Goal: Task Accomplishment & Management: Use online tool/utility

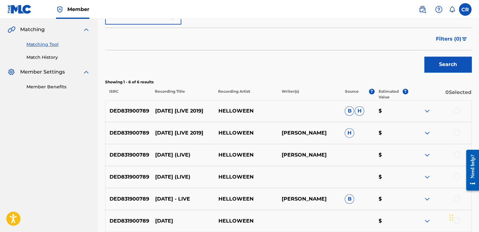
scroll to position [189, 0]
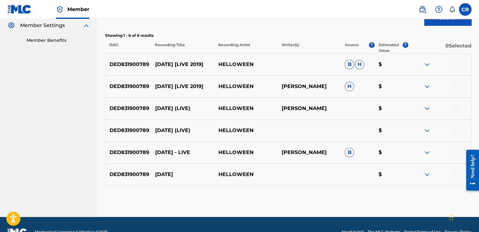
click at [299, 108] on p "KAI HANSEN" at bounding box center [308, 109] width 63 height 8
copy p "HANSEN"
click at [455, 62] on div at bounding box center [456, 64] width 6 height 6
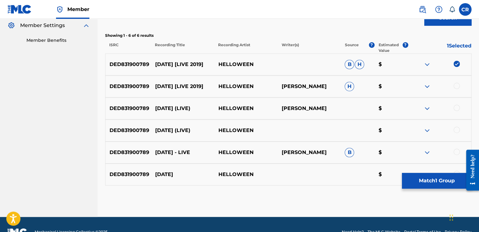
click at [456, 84] on div at bounding box center [456, 86] width 6 height 6
click at [455, 109] on div at bounding box center [456, 108] width 6 height 6
click at [459, 124] on div "DED831900789 HALLOWEEN (LIVE) HELLOWEEN $" at bounding box center [288, 131] width 366 height 22
click at [458, 129] on div at bounding box center [456, 130] width 6 height 6
click at [457, 150] on div at bounding box center [456, 152] width 6 height 6
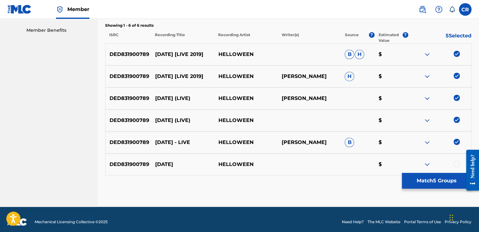
scroll to position [204, 0]
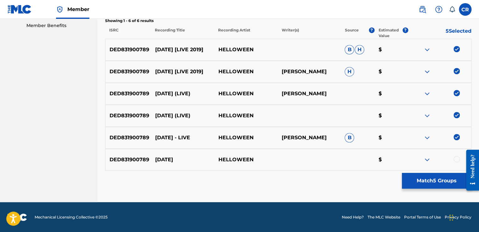
click at [456, 159] on div at bounding box center [456, 159] width 6 height 6
click at [438, 189] on div "Matching Tool The Matching Tool allows Members to match sound recordings to wor…" at bounding box center [288, 16] width 366 height 371
click at [422, 183] on button "Match 6 Groups" at bounding box center [437, 181] width 70 height 16
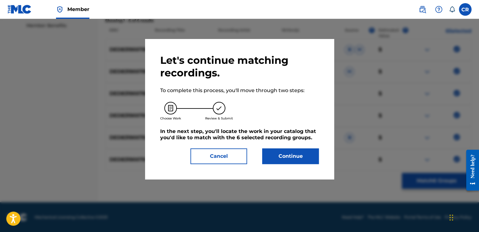
click at [303, 161] on button "Continue" at bounding box center [290, 157] width 57 height 16
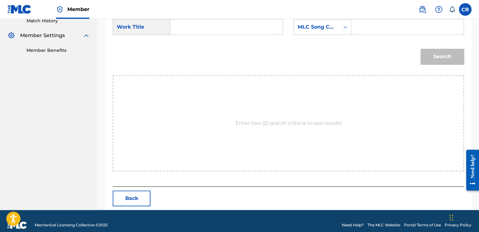
scroll to position [187, 0]
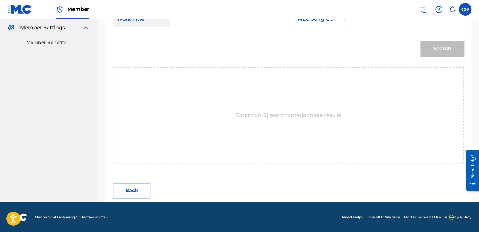
click at [324, 17] on nav "Member CR CR Ciaran Rock ciaran.rock@on-music.tv Notification Preferences Profi…" at bounding box center [239, 9] width 479 height 19
click at [324, 26] on div "MLC Song Code" at bounding box center [323, 19] width 58 height 16
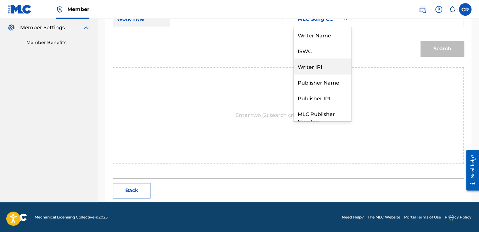
scroll to position [0, 0]
drag, startPoint x: 330, startPoint y: 42, endPoint x: 347, endPoint y: 30, distance: 21.3
click at [330, 40] on div "Writer Name" at bounding box center [322, 35] width 57 height 16
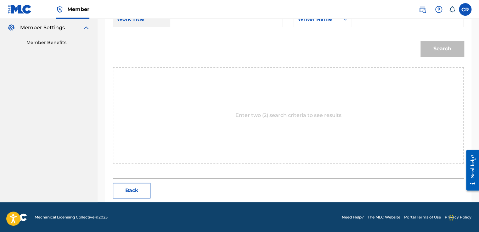
click at [372, 22] on input "Search Form" at bounding box center [408, 19] width 102 height 15
paste input "HANSEN"
type input "HANSEN"
click at [227, 26] on input "Search Form" at bounding box center [227, 19] width 102 height 15
paste input "HALLOWEEN [LIVE 2019]"
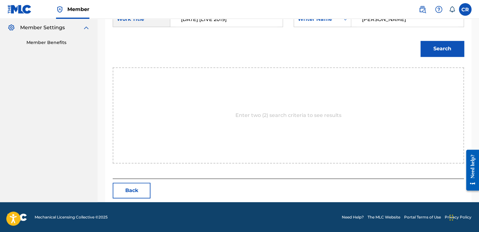
type input "HALLOWEEN [LIVE 2019]"
click at [455, 46] on button "Search" at bounding box center [441, 49] width 43 height 16
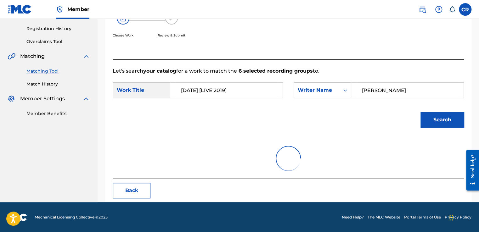
scroll to position [187, 0]
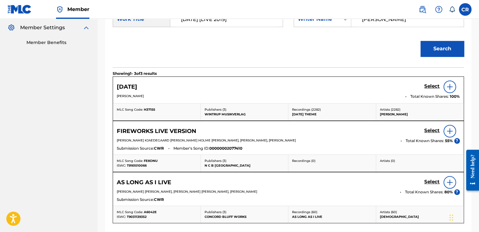
click at [433, 87] on h5 "Select" at bounding box center [431, 86] width 15 height 6
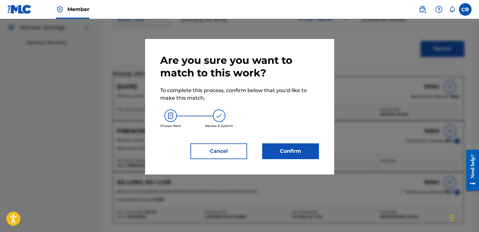
click at [289, 151] on button "Confirm" at bounding box center [290, 151] width 57 height 16
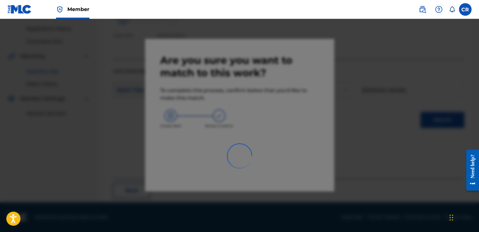
scroll to position [38, 0]
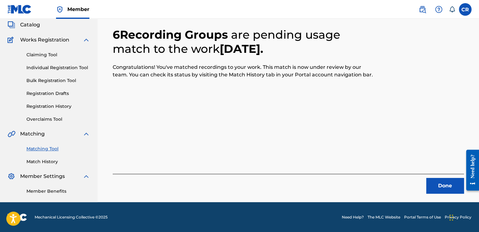
click at [447, 188] on button "Done" at bounding box center [445, 186] width 38 height 16
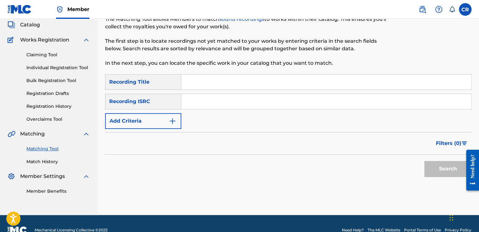
click at [257, 104] on input "Search Form" at bounding box center [326, 101] width 290 height 15
paste input "NZBY02200007"
type input "NZBY02200007"
drag, startPoint x: 280, startPoint y: 84, endPoint x: 295, endPoint y: 91, distance: 16.4
click at [280, 84] on input "Search Form" at bounding box center [326, 82] width 290 height 15
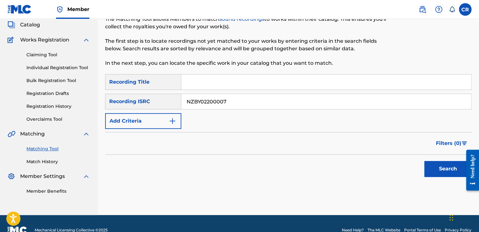
paste input "STILL FEEL BROKE"
type input "STILL FEEL BROKE"
drag, startPoint x: 458, startPoint y: 170, endPoint x: 448, endPoint y: 166, distance: 10.6
click at [458, 170] on button "Search" at bounding box center [447, 169] width 47 height 16
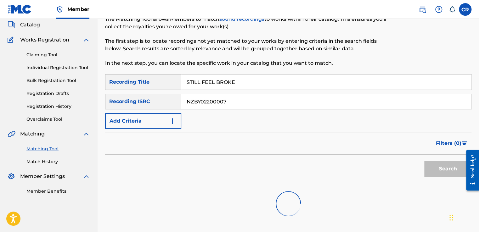
scroll to position [91, 0]
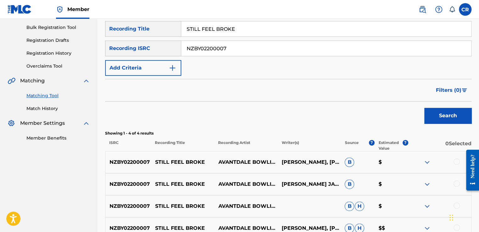
click at [306, 159] on p "CHRIS JAMES, MARA TK , TOM SCOTT" at bounding box center [308, 163] width 63 height 8
copy p "JAMES"
click at [455, 161] on div at bounding box center [456, 162] width 6 height 6
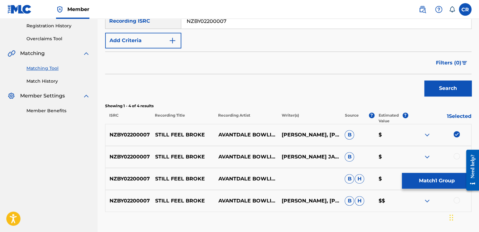
scroll to position [160, 0]
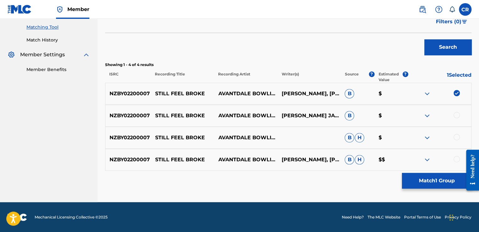
click at [457, 112] on div at bounding box center [456, 115] width 6 height 6
click at [456, 136] on div at bounding box center [456, 137] width 6 height 6
click at [457, 158] on div at bounding box center [456, 159] width 6 height 6
click at [443, 184] on button "Match 4 Groups" at bounding box center [437, 181] width 70 height 16
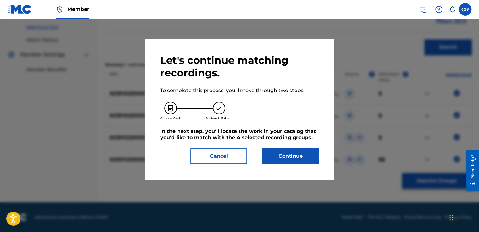
click at [283, 153] on button "Continue" at bounding box center [290, 157] width 57 height 16
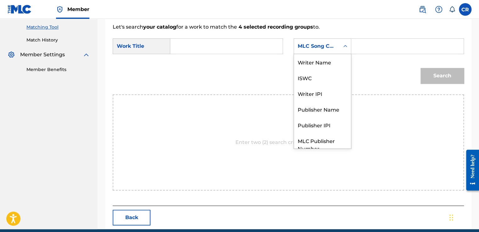
drag, startPoint x: 330, startPoint y: 42, endPoint x: 331, endPoint y: 70, distance: 28.0
click at [330, 44] on div "MLC Song Code" at bounding box center [317, 46] width 38 height 8
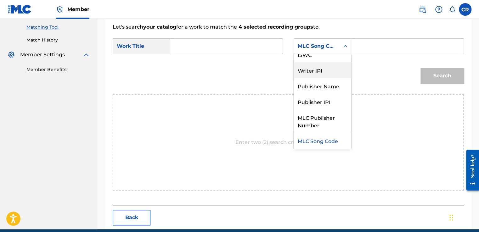
scroll to position [0, 0]
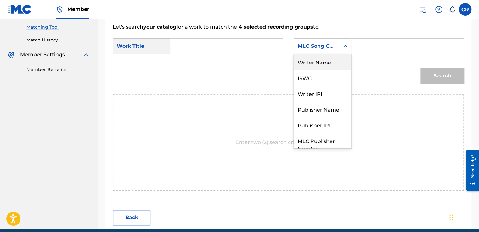
click at [329, 67] on div "Writer Name" at bounding box center [322, 62] width 57 height 16
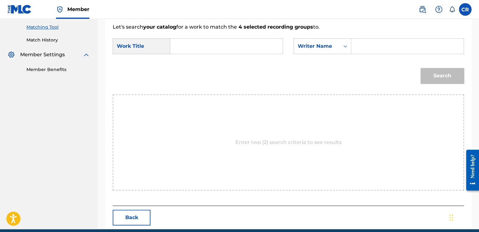
click at [366, 48] on input "Search Form" at bounding box center [408, 46] width 102 height 15
paste input "JAMES"
type input "JAMES"
click at [245, 47] on input "Search Form" at bounding box center [227, 46] width 102 height 15
paste input "STILL FEEL BROKE"
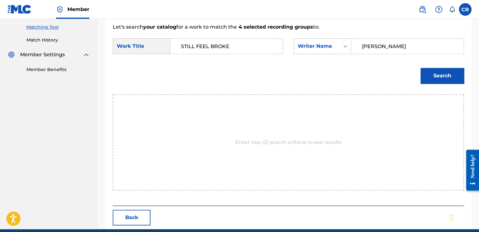
type input "STILL FEEL BROKE"
click at [439, 71] on button "Search" at bounding box center [441, 76] width 43 height 16
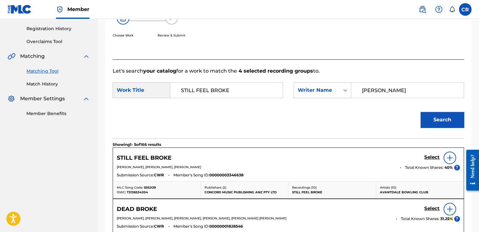
scroll to position [160, 0]
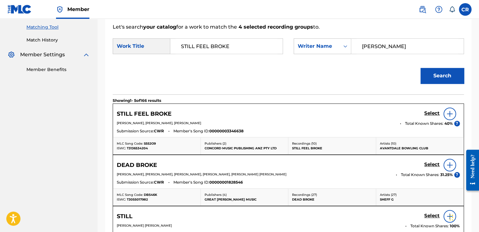
click at [431, 112] on h5 "Select" at bounding box center [431, 113] width 15 height 6
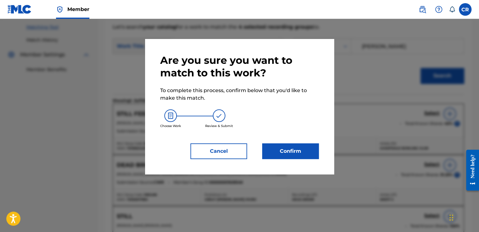
drag, startPoint x: 313, startPoint y: 139, endPoint x: 310, endPoint y: 145, distance: 6.5
click at [312, 140] on div "Are you sure you want to match to this work? To complete this process, confirm …" at bounding box center [239, 106] width 159 height 105
click at [310, 145] on button "Confirm" at bounding box center [290, 151] width 57 height 16
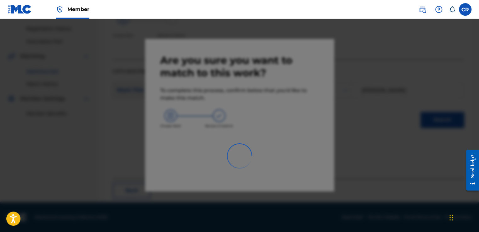
scroll to position [38, 0]
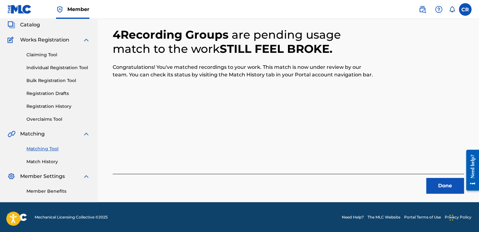
click at [443, 190] on button "Done" at bounding box center [445, 186] width 38 height 16
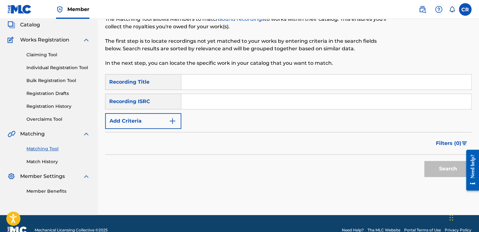
click at [254, 102] on input "Search Form" at bounding box center [326, 101] width 290 height 15
paste input "USWB10001506"
type input "USWB10001506"
drag, startPoint x: 253, startPoint y: 80, endPoint x: 264, endPoint y: 85, distance: 12.1
click at [253, 80] on input "Search Form" at bounding box center [326, 82] width 290 height 15
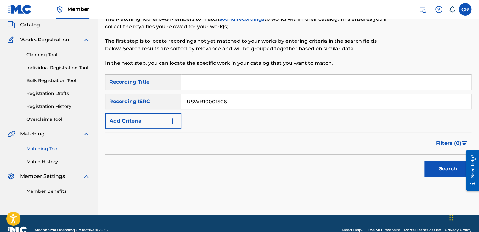
paste input "THERE'S A PLACE"
type input "THERE'S A PLACE"
click at [430, 168] on button "Search" at bounding box center [447, 169] width 47 height 16
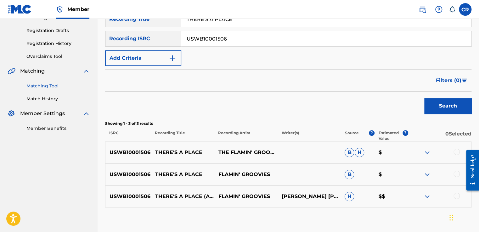
scroll to position [138, 0]
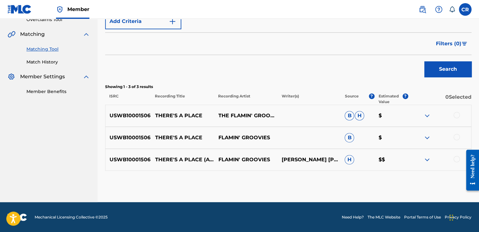
click at [310, 156] on p "JOHN LENNON PAUL MCCARTNEY JOHN LENNON JOHN LENNON;PAUL MCCARTNEY ROUNDHILL ; P…" at bounding box center [308, 160] width 63 height 8
copy p "LENNON"
click at [458, 113] on div at bounding box center [456, 115] width 6 height 6
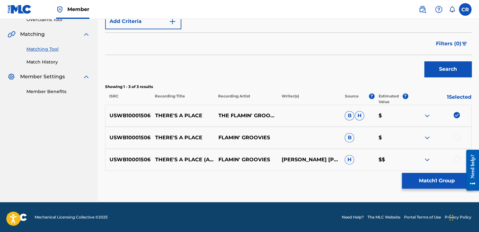
click at [455, 137] on div at bounding box center [456, 137] width 6 height 6
click at [458, 161] on div at bounding box center [456, 159] width 6 height 6
click at [437, 179] on button "Match 3 Groups" at bounding box center [437, 181] width 70 height 16
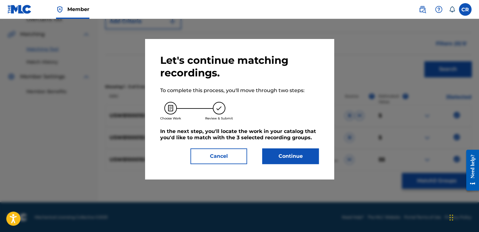
click at [315, 158] on button "Continue" at bounding box center [290, 157] width 57 height 16
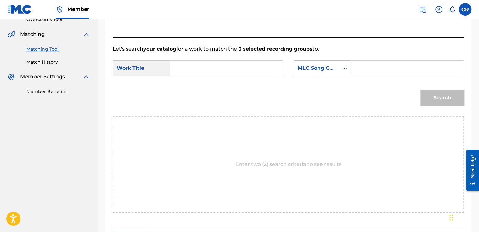
click at [317, 68] on div "MLC Song Code" at bounding box center [317, 69] width 38 height 8
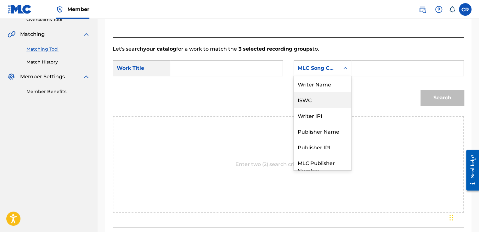
scroll to position [0, 0]
drag, startPoint x: 317, startPoint y: 83, endPoint x: 338, endPoint y: 77, distance: 20.9
click at [319, 82] on div "Writer Name" at bounding box center [322, 84] width 57 height 16
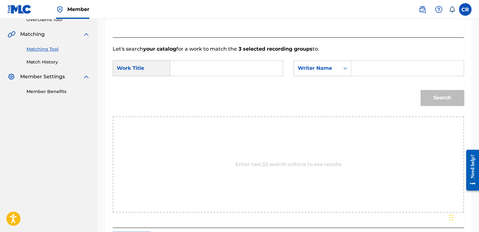
drag, startPoint x: 338, startPoint y: 77, endPoint x: 379, endPoint y: 66, distance: 42.4
click at [378, 66] on input "Search Form" at bounding box center [408, 68] width 102 height 15
paste input "LENNON"
type input "LENNON"
click at [228, 67] on input "Search Form" at bounding box center [227, 68] width 102 height 15
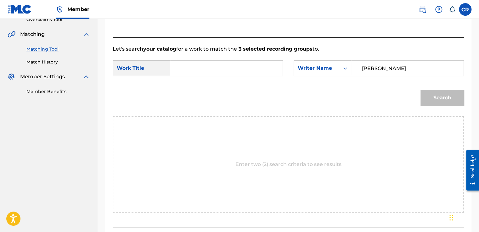
paste input "THERE'S A PLACE"
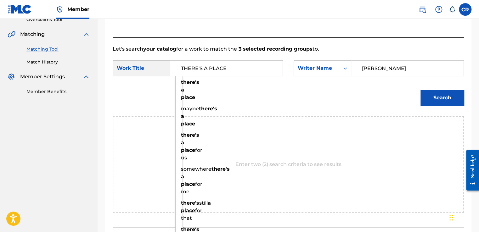
type input "THERE'S A PLACE"
click at [429, 96] on button "Search" at bounding box center [441, 98] width 43 height 16
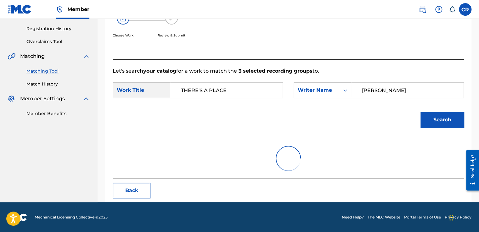
scroll to position [138, 0]
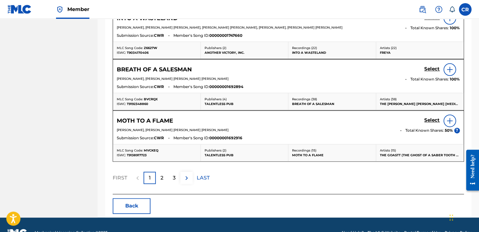
click at [133, 204] on button "Back" at bounding box center [132, 206] width 38 height 16
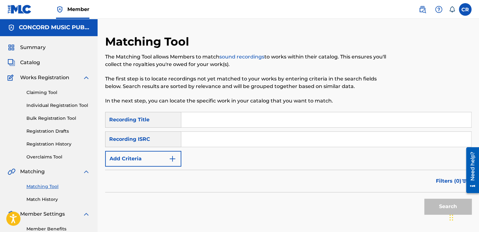
click at [251, 143] on input "Search Form" at bounding box center [326, 139] width 290 height 15
paste input "GBSMU4576775"
type input "GBSMU4576775"
click at [259, 121] on input "Search Form" at bounding box center [326, 119] width 290 height 15
paste input "TREVOR DANIEL â€” YOUTH \\| EYE SURFACE REMIX"
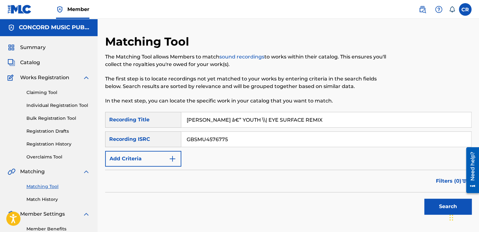
type input "TREVOR DANIEL â€” YOUTH \\| EYE SURFACE REMIX"
click at [428, 201] on button "Search" at bounding box center [447, 207] width 47 height 16
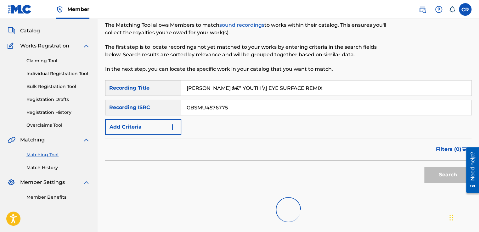
scroll to position [91, 0]
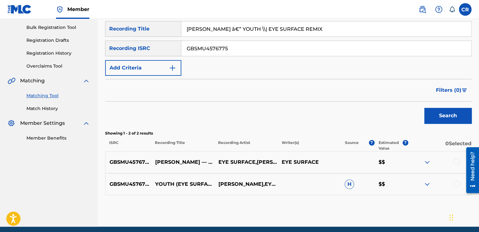
click at [252, 53] on input "GBSMU4576775" at bounding box center [326, 48] width 290 height 15
paste input "NLA509009513"
click at [258, 52] on input "NLA509009513" at bounding box center [326, 48] width 290 height 15
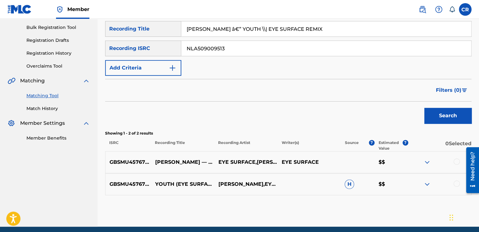
paste input "DEF056601471"
click at [245, 52] on input "DEF056601471" at bounding box center [326, 48] width 290 height 15
paste input "QZ5AB1720266"
type input "QZ5AB1720266"
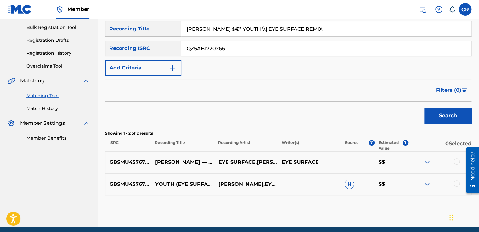
click at [295, 32] on input "TREVOR DANIEL â€” YOUTH \\| EYE SURFACE REMIX" at bounding box center [326, 28] width 290 height 15
click at [295, 31] on input "TREVOR DANIEL â€” YOUTH \\| EYE SURFACE REMIX" at bounding box center [326, 28] width 290 height 15
paste input "EL PRIMER TONTO"
type input "EL PRIMER TONTO"
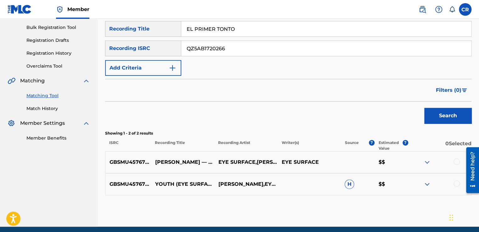
drag, startPoint x: 455, startPoint y: 111, endPoint x: 447, endPoint y: 118, distance: 10.3
click at [455, 111] on button "Search" at bounding box center [447, 116] width 47 height 16
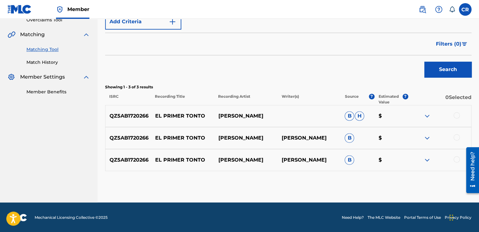
scroll to position [138, 0]
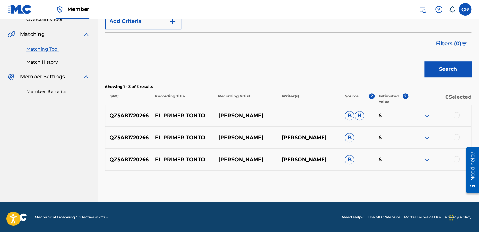
click at [318, 139] on p "JOAN SEBASTIAN" at bounding box center [308, 138] width 63 height 8
copy p "SEBASTIAN"
click at [459, 115] on div at bounding box center [456, 115] width 6 height 6
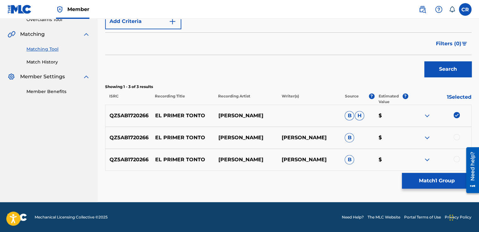
click at [455, 137] on div at bounding box center [456, 137] width 6 height 6
click at [458, 162] on div at bounding box center [439, 160] width 63 height 8
click at [457, 159] on div at bounding box center [456, 159] width 6 height 6
click at [441, 181] on button "Match 3 Groups" at bounding box center [437, 181] width 70 height 16
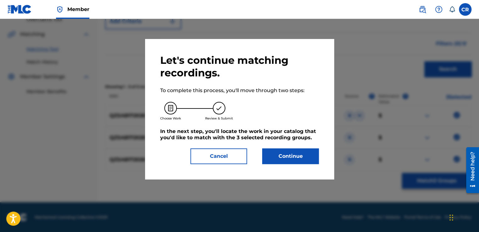
click at [310, 162] on button "Continue" at bounding box center [290, 157] width 57 height 16
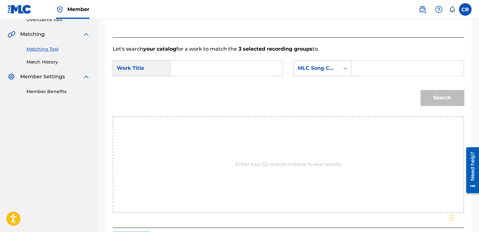
click at [338, 62] on div "MLC Song Code" at bounding box center [317, 68] width 46 height 12
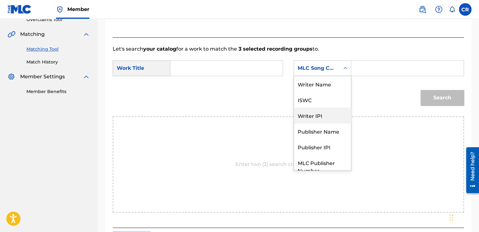
scroll to position [0, 0]
drag, startPoint x: 327, startPoint y: 87, endPoint x: 341, endPoint y: 77, distance: 17.1
click at [327, 87] on div "Writer Name" at bounding box center [322, 84] width 57 height 16
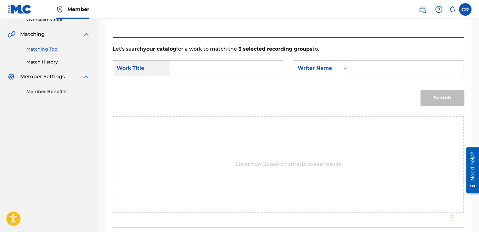
click at [367, 66] on input "Search Form" at bounding box center [408, 68] width 102 height 15
paste input "SEBASTIAN"
type input "SEBASTIAN"
click at [246, 68] on input "Search Form" at bounding box center [227, 68] width 102 height 15
paste input "EL PRIMER TONTO"
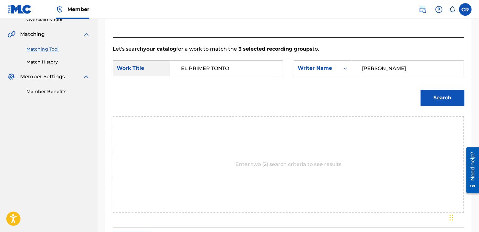
type input "EL PRIMER TONTO"
click at [428, 94] on button "Search" at bounding box center [441, 98] width 43 height 16
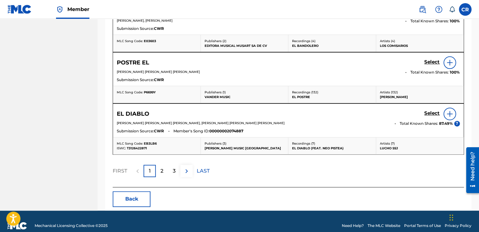
click at [122, 203] on button "Back" at bounding box center [132, 199] width 38 height 16
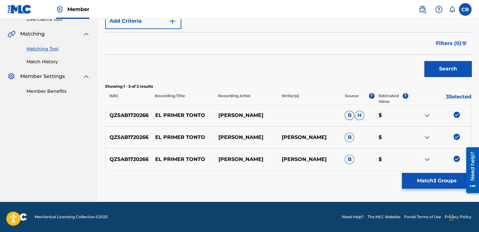
scroll to position [138, 0]
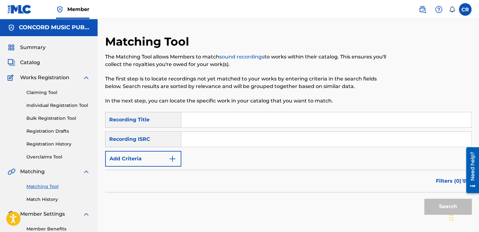
click at [265, 142] on input "Search Form" at bounding box center [326, 139] width 290 height 15
paste input "US3DF1406290"
click at [245, 140] on input "US3DF1406290" at bounding box center [326, 139] width 290 height 15
paste input "DEN961001471"
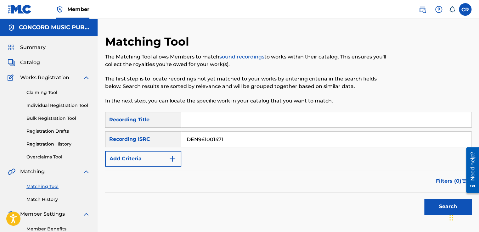
type input "DEN961001471"
drag, startPoint x: 267, startPoint y: 122, endPoint x: 273, endPoint y: 124, distance: 6.7
click at [269, 123] on input "Search Form" at bounding box center [326, 119] width 290 height 15
paste input "I. STICK DANCE"
type input "I. STICK DANCE"
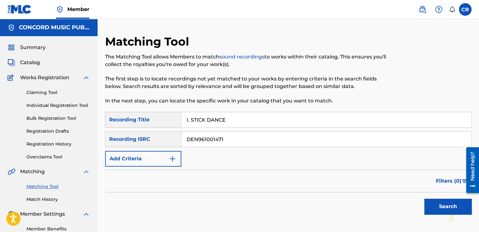
click at [436, 203] on button "Search" at bounding box center [447, 207] width 47 height 16
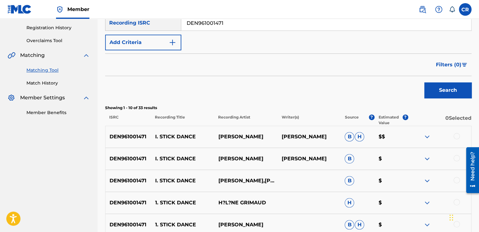
scroll to position [154, 0]
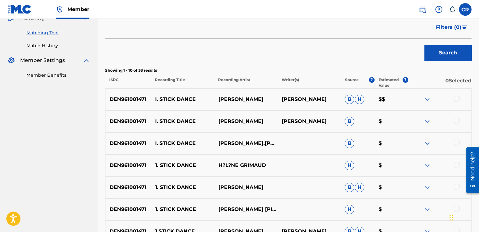
click at [306, 112] on div "DEN961001471 I. STICK DANCE HÉLÈNE GRIMAUD BELA BARTOK B $" at bounding box center [288, 121] width 366 height 22
click at [309, 120] on p "BELA BARTOK" at bounding box center [308, 122] width 63 height 8
copy p "BARTOK"
click at [457, 99] on div at bounding box center [456, 99] width 6 height 6
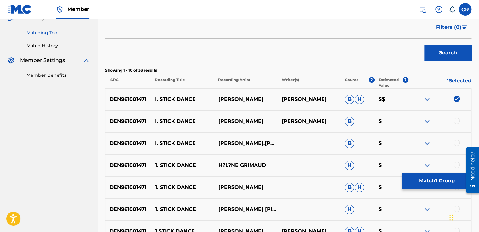
click at [456, 119] on div at bounding box center [456, 121] width 6 height 6
click at [457, 143] on div at bounding box center [456, 143] width 6 height 6
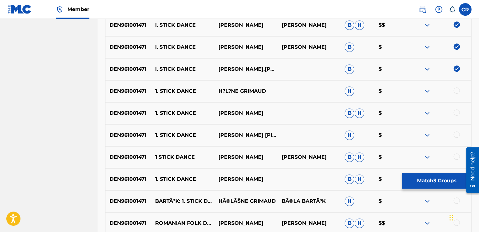
scroll to position [280, 0]
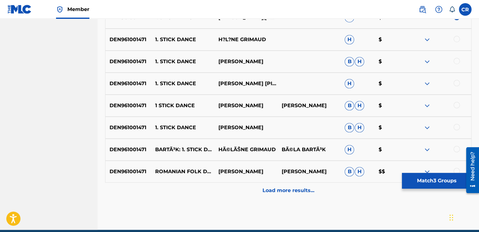
click at [457, 40] on div at bounding box center [456, 39] width 6 height 6
click at [456, 60] on div at bounding box center [456, 61] width 6 height 6
click at [454, 86] on div at bounding box center [439, 84] width 63 height 8
click at [455, 82] on div at bounding box center [456, 83] width 6 height 6
click at [455, 107] on div at bounding box center [456, 105] width 6 height 6
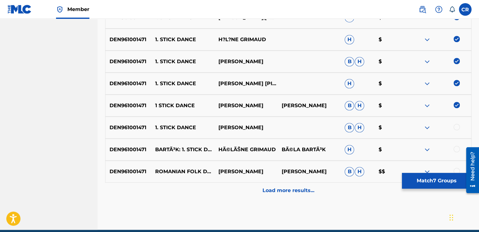
click at [456, 129] on div at bounding box center [456, 127] width 6 height 6
drag, startPoint x: 458, startPoint y: 150, endPoint x: 453, endPoint y: 171, distance: 21.0
click at [457, 151] on div at bounding box center [456, 149] width 6 height 6
click at [458, 169] on div at bounding box center [456, 171] width 6 height 6
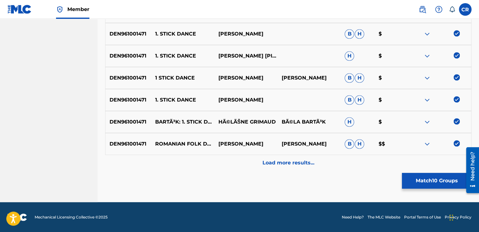
click at [451, 164] on div "Load more results..." at bounding box center [288, 163] width 366 height 16
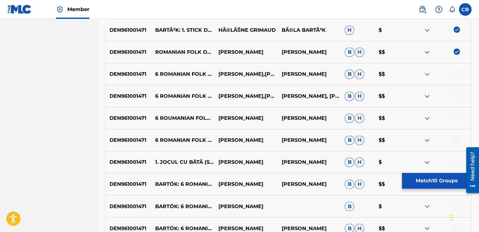
scroll to position [433, 0]
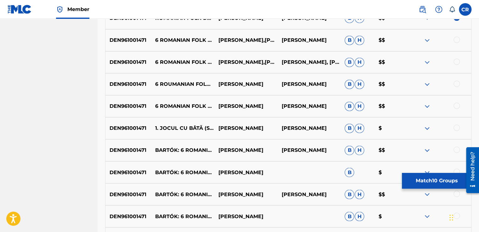
click at [457, 40] on div at bounding box center [456, 40] width 6 height 6
click at [456, 58] on div "DEN961001471 6 ROMANIAN FOLK DANCES, BB 68, SZ. 56: I. STICK DANCE BÉLA BARTÓK,…" at bounding box center [288, 62] width 366 height 22
click at [456, 59] on div at bounding box center [456, 62] width 6 height 6
click at [456, 81] on div at bounding box center [456, 84] width 6 height 6
click at [455, 107] on div at bounding box center [456, 106] width 6 height 6
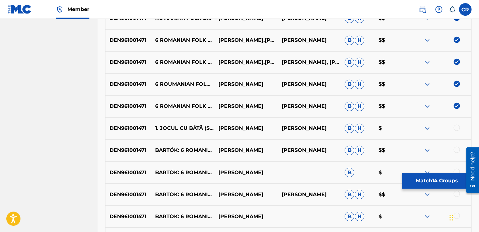
click at [457, 126] on div at bounding box center [456, 128] width 6 height 6
click at [457, 148] on div at bounding box center [456, 150] width 6 height 6
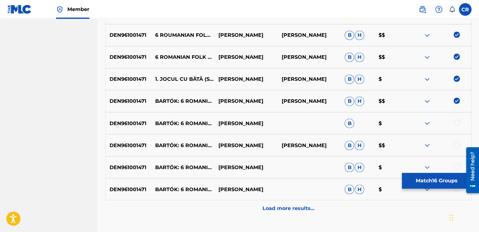
scroll to position [528, 0]
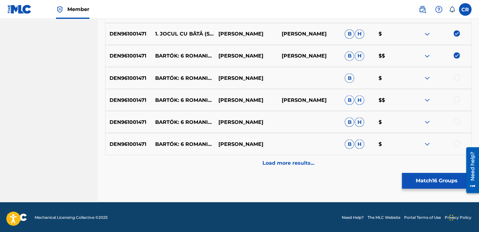
click at [456, 78] on div at bounding box center [456, 77] width 6 height 6
click at [457, 98] on div at bounding box center [456, 99] width 6 height 6
drag, startPoint x: 455, startPoint y: 119, endPoint x: 456, endPoint y: 126, distance: 7.9
click at [455, 119] on div at bounding box center [456, 121] width 6 height 6
click at [458, 142] on div at bounding box center [456, 143] width 6 height 6
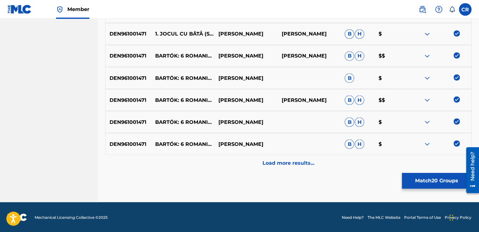
click at [453, 158] on div "Load more results..." at bounding box center [288, 163] width 366 height 16
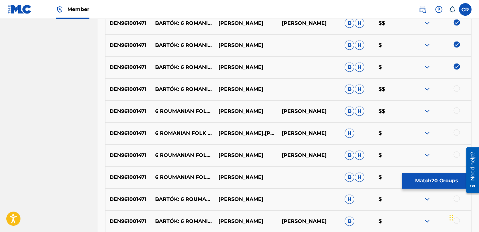
scroll to position [654, 0]
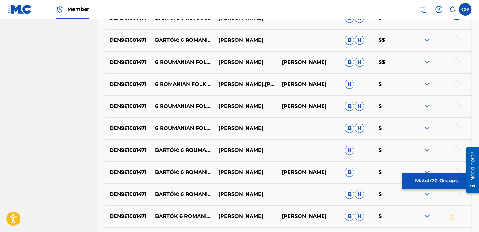
click at [458, 40] on div at bounding box center [456, 40] width 6 height 6
click at [454, 61] on div at bounding box center [456, 62] width 6 height 6
click at [456, 88] on div "DEN961001471 6 ROMANIAN FOLK DANCES, BB 68, SZ. 56: 1. STICK DANCE BÉLA BARTÓK,…" at bounding box center [288, 84] width 366 height 22
click at [456, 84] on div at bounding box center [456, 84] width 6 height 6
click at [456, 108] on div at bounding box center [456, 106] width 6 height 6
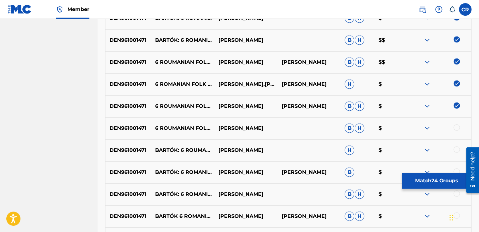
click at [458, 128] on div at bounding box center [456, 128] width 6 height 6
drag, startPoint x: 458, startPoint y: 151, endPoint x: 456, endPoint y: 159, distance: 8.3
click at [458, 151] on div at bounding box center [456, 150] width 6 height 6
drag, startPoint x: 458, startPoint y: 170, endPoint x: 457, endPoint y: 154, distance: 16.4
click at [457, 170] on div at bounding box center [456, 172] width 6 height 6
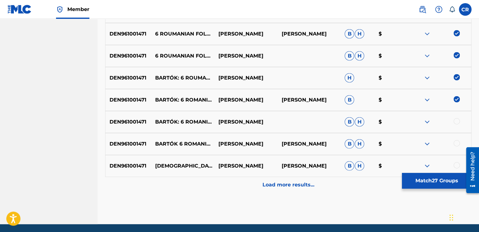
scroll to position [748, 0]
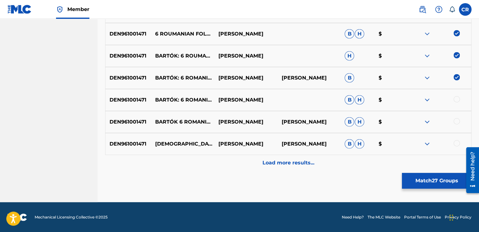
click at [456, 98] on div at bounding box center [456, 99] width 6 height 6
drag, startPoint x: 458, startPoint y: 119, endPoint x: 458, endPoint y: 124, distance: 5.4
click at [458, 120] on div at bounding box center [456, 121] width 6 height 6
drag, startPoint x: 456, startPoint y: 145, endPoint x: 446, endPoint y: 171, distance: 28.0
click at [456, 145] on div at bounding box center [456, 143] width 6 height 6
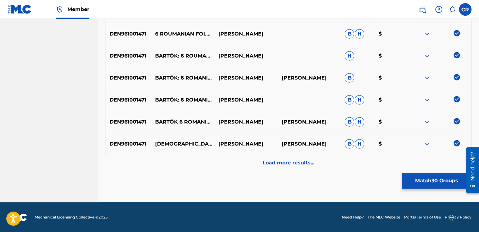
click at [442, 182] on button "Match 30 Groups" at bounding box center [437, 181] width 70 height 16
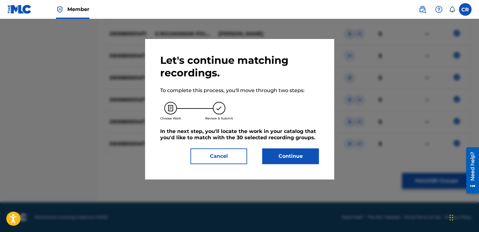
click at [300, 159] on button "Continue" at bounding box center [290, 157] width 57 height 16
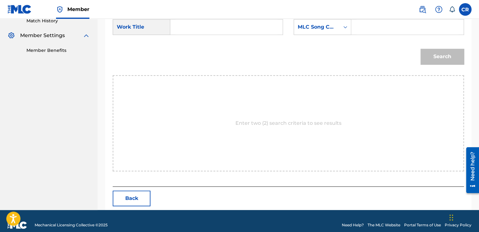
scroll to position [187, 0]
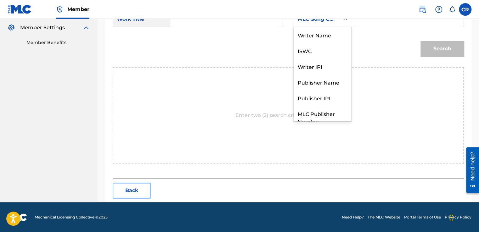
click at [324, 22] on div "MLC Song Code" at bounding box center [317, 19] width 38 height 8
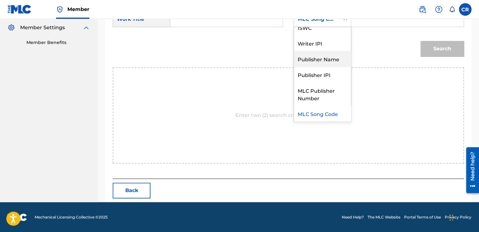
scroll to position [0, 0]
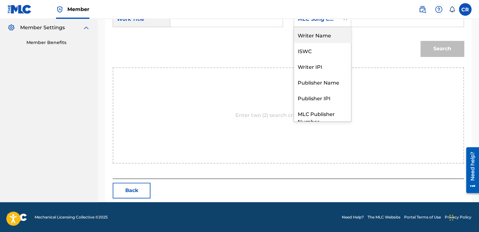
drag, startPoint x: 326, startPoint y: 37, endPoint x: 363, endPoint y: 27, distance: 38.3
click at [326, 36] on div "Writer Name" at bounding box center [322, 35] width 57 height 16
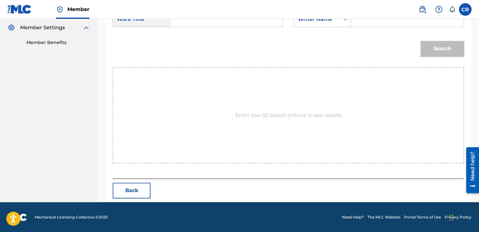
click at [375, 25] on input "Search Form" at bounding box center [408, 19] width 102 height 15
type input "BARTOK"
click at [232, 23] on input "Search Form" at bounding box center [227, 19] width 102 height 15
paste input "I. STICK DANCE"
type input "I. STICK DANCE"
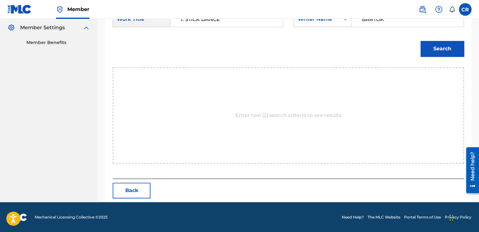
click at [443, 48] on button "Search" at bounding box center [441, 49] width 43 height 16
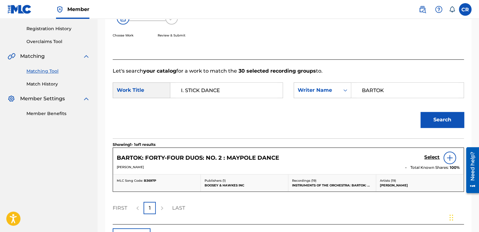
scroll to position [161, 0]
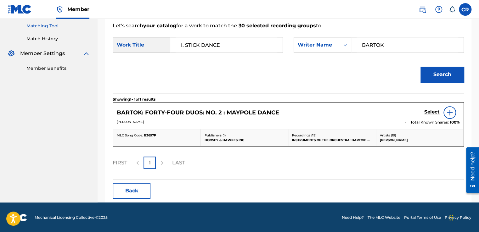
click at [141, 188] on button "Back" at bounding box center [132, 191] width 38 height 16
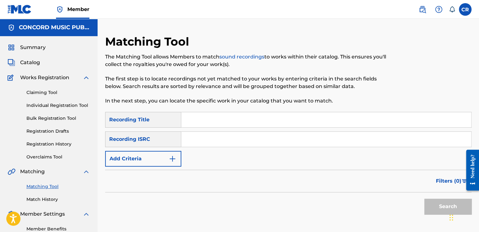
drag, startPoint x: 237, startPoint y: 137, endPoint x: 241, endPoint y: 143, distance: 7.2
click at [237, 137] on input "Search Form" at bounding box center [326, 139] width 290 height 15
paste input "USE830909421"
type input "USE830909421"
click at [250, 125] on input "Search Form" at bounding box center [326, 119] width 290 height 15
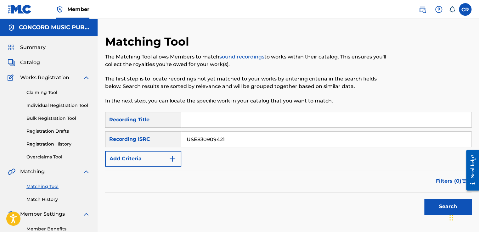
paste input "[PERSON_NAME]"
type input "[PERSON_NAME]"
click at [435, 204] on button "Search" at bounding box center [447, 207] width 47 height 16
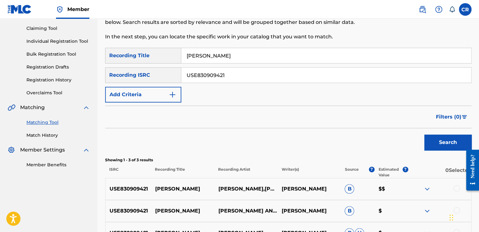
scroll to position [94, 0]
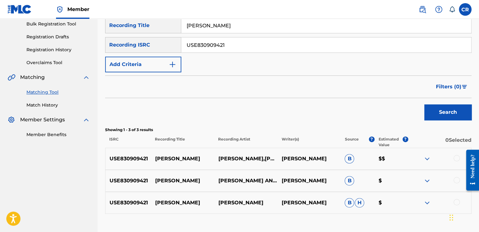
click at [318, 156] on p "[PERSON_NAME]" at bounding box center [308, 159] width 63 height 8
copy p "ENG"
click at [458, 156] on div at bounding box center [456, 158] width 6 height 6
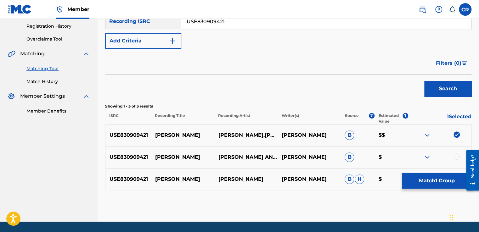
scroll to position [138, 0]
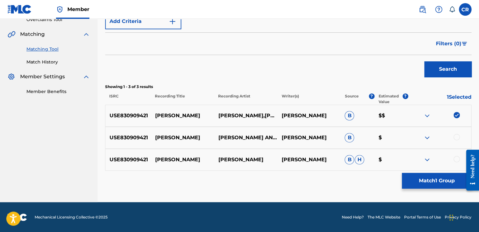
click at [457, 135] on div at bounding box center [456, 137] width 6 height 6
click at [456, 159] on div at bounding box center [456, 159] width 6 height 6
click at [430, 186] on button "Match 3 Groups" at bounding box center [437, 181] width 70 height 16
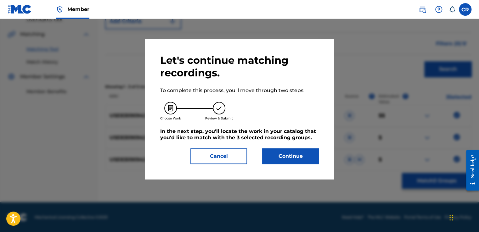
click at [285, 150] on button "Continue" at bounding box center [290, 157] width 57 height 16
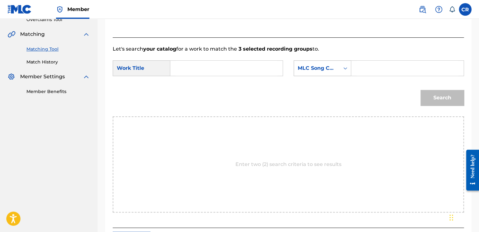
click at [326, 62] on div "MLC Song Code" at bounding box center [317, 68] width 46 height 12
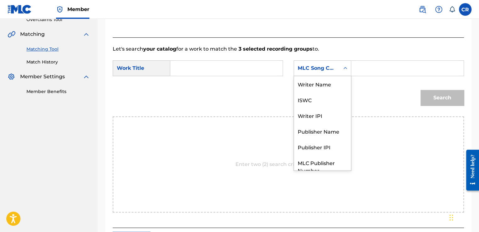
scroll to position [0, 0]
drag, startPoint x: 321, startPoint y: 76, endPoint x: 332, endPoint y: 76, distance: 11.0
click at [321, 76] on div "Writer Name" at bounding box center [322, 84] width 57 height 16
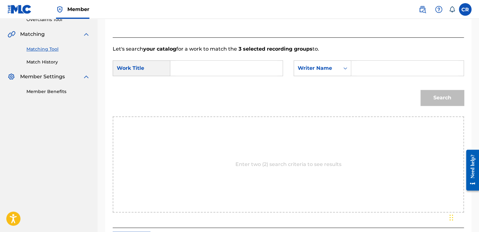
click at [354, 70] on div "Search Form" at bounding box center [407, 68] width 113 height 16
click at [357, 69] on div "Search Form" at bounding box center [407, 68] width 113 height 16
click at [373, 69] on input "Search Form" at bounding box center [408, 68] width 102 height 15
paste input "ENG"
type input "ENG"
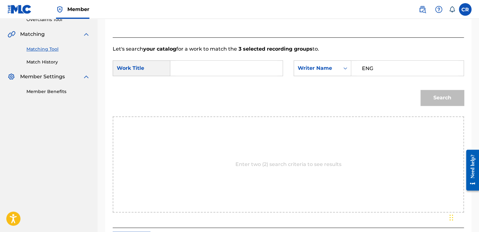
click at [250, 68] on input "Search Form" at bounding box center [227, 68] width 102 height 15
paste input "ANNA"
type input "ANNA"
click at [444, 91] on button "Search" at bounding box center [441, 98] width 43 height 16
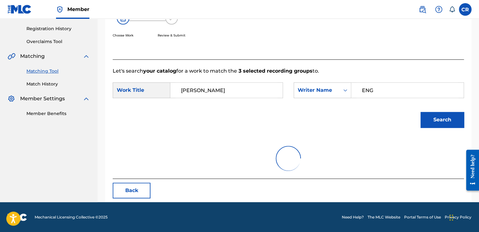
scroll to position [88, 0]
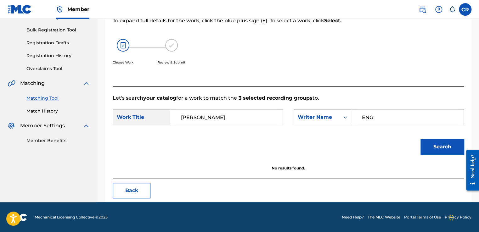
click at [138, 184] on button "Back" at bounding box center [132, 191] width 38 height 16
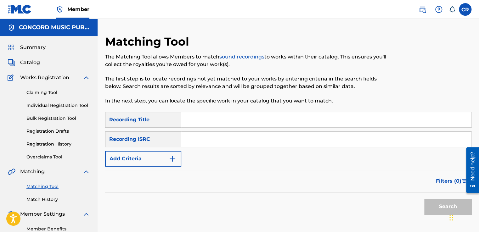
click at [266, 142] on input "Search Form" at bounding box center [326, 139] width 290 height 15
paste input "FR1F39700590"
type input "FR1F39700590"
click at [255, 129] on div "SearchWithCriteriab3efe3cc-9448-40ec-8dee-48dda09e4d28 Recording Title SearchWi…" at bounding box center [288, 139] width 366 height 55
click at [293, 124] on input "Search Form" at bounding box center [326, 119] width 290 height 15
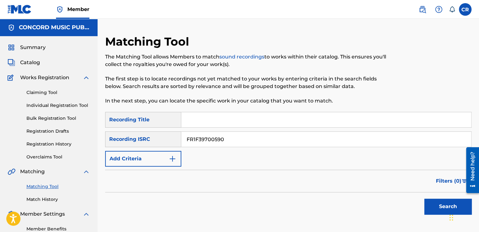
paste input "SÃ‰"
type input "SÃ‰"
click at [435, 208] on button "Search" at bounding box center [447, 207] width 47 height 16
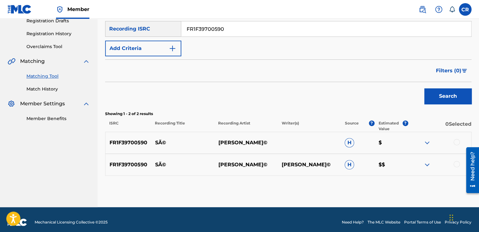
scroll to position [115, 0]
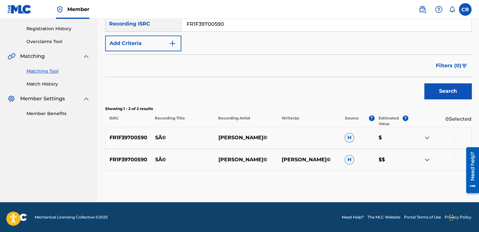
click at [306, 156] on p "[PERSON_NAME]©" at bounding box center [308, 160] width 63 height 8
copy p "TRAORÃ"
click at [457, 137] on div at bounding box center [456, 137] width 6 height 6
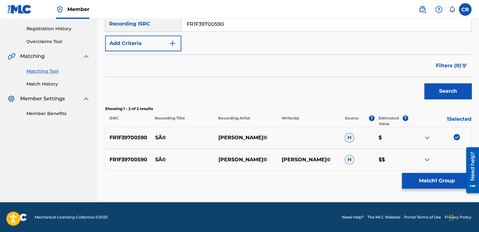
click at [458, 154] on div "FR1F39700590 SÃ© [PERSON_NAME]© [PERSON_NAME]© H $$" at bounding box center [288, 160] width 366 height 22
click at [458, 158] on div at bounding box center [456, 159] width 6 height 6
click at [452, 179] on button "Match 2 Groups" at bounding box center [437, 181] width 70 height 16
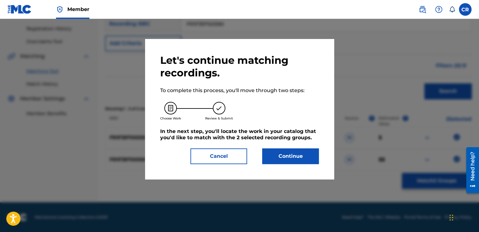
click at [305, 160] on button "Continue" at bounding box center [290, 157] width 57 height 16
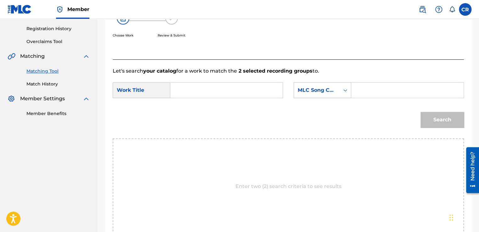
click at [306, 95] on div "MLC Song Code" at bounding box center [317, 90] width 46 height 12
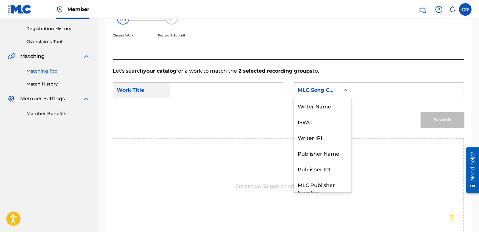
scroll to position [0, 0]
click at [309, 102] on div "Writer Name" at bounding box center [322, 106] width 57 height 16
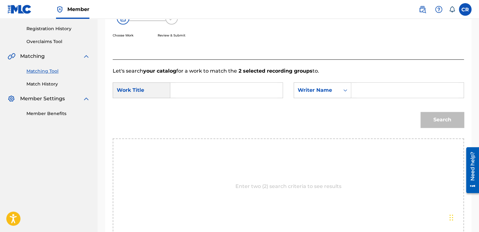
click at [381, 89] on input "Search Form" at bounding box center [408, 90] width 102 height 15
paste input "TRAORÃ"
type input "TRAORÃ"
click at [238, 92] on input "Search Form" at bounding box center [227, 90] width 102 height 15
paste input "SÃ‰"
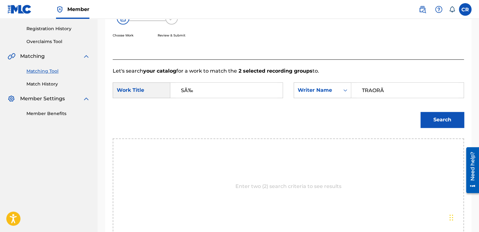
type input "SÃ‰"
click at [440, 115] on button "Search" at bounding box center [441, 120] width 43 height 16
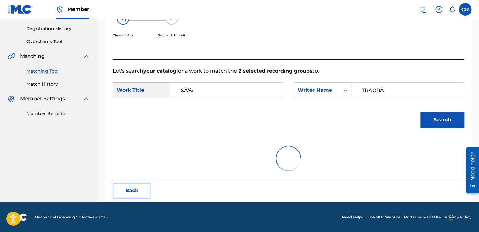
scroll to position [88, 0]
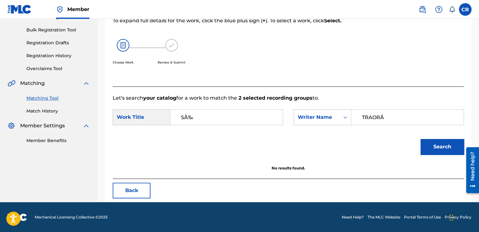
click at [141, 191] on button "Back" at bounding box center [132, 191] width 38 height 16
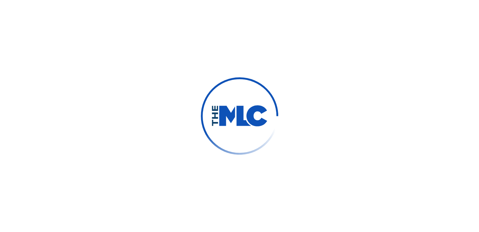
click at [291, 232] on html "honeypot link" at bounding box center [239, 116] width 479 height 232
click at [311, 131] on div at bounding box center [239, 116] width 479 height 232
click at [183, 46] on div at bounding box center [239, 116] width 479 height 232
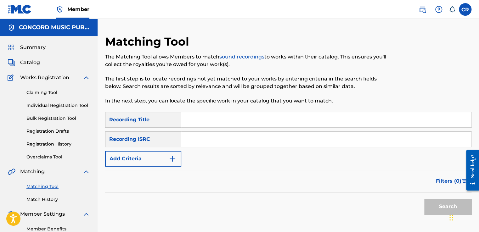
drag, startPoint x: 238, startPoint y: 141, endPoint x: 242, endPoint y: 144, distance: 4.9
click at [238, 141] on input "Search Form" at bounding box center [326, 139] width 290 height 15
paste input "QMJYX1976407"
type input "QMJYX1976407"
click at [275, 113] on input "Search Form" at bounding box center [326, 119] width 290 height 15
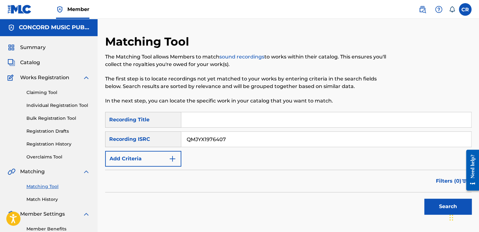
paste input "JOSE"
type input "JOSE"
click at [435, 204] on button "Search" at bounding box center [447, 207] width 47 height 16
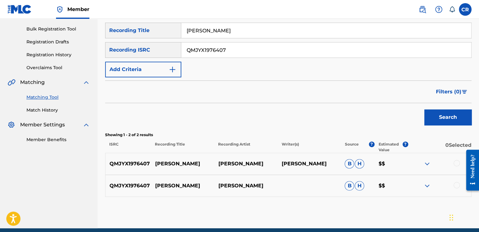
scroll to position [91, 0]
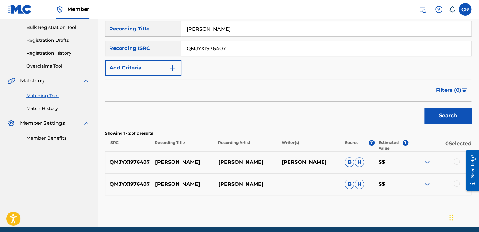
click at [318, 160] on p "GARETH REYNOLDS" at bounding box center [308, 163] width 63 height 8
copy p "REYNOLDS"
click at [456, 162] on div at bounding box center [456, 162] width 6 height 6
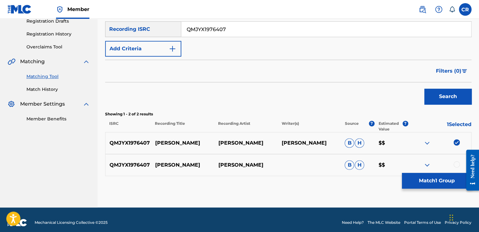
scroll to position [115, 0]
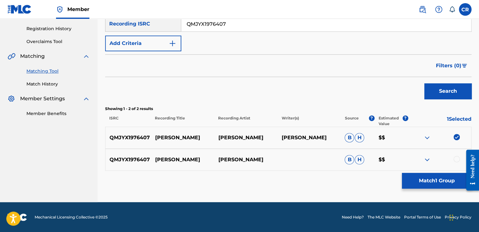
click at [458, 157] on div at bounding box center [456, 159] width 6 height 6
click at [437, 177] on button "Match 2 Groups" at bounding box center [437, 181] width 70 height 16
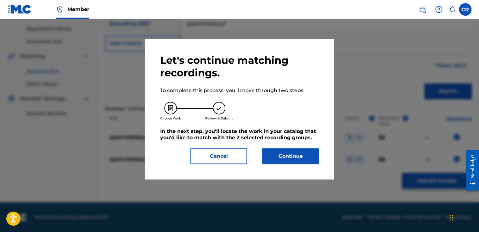
click at [297, 160] on button "Continue" at bounding box center [290, 157] width 57 height 16
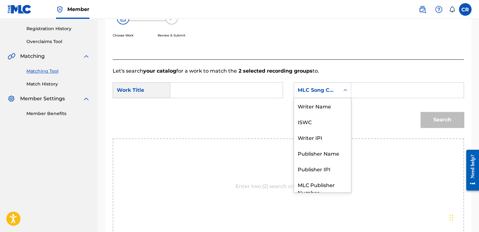
click at [312, 92] on div "MLC Song Code" at bounding box center [317, 91] width 38 height 8
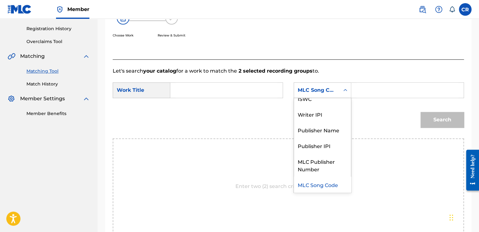
scroll to position [0, 0]
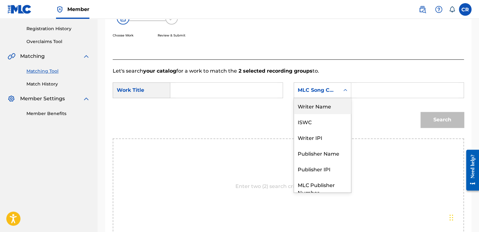
click at [315, 101] on div "Writer Name" at bounding box center [322, 106] width 57 height 16
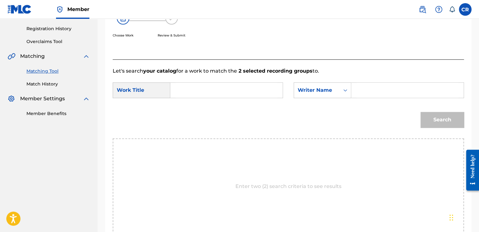
click at [370, 100] on div "SearchWithCriteria84f1bd43-f863-4709-b4e6-14c3d705ee17 Work Title SearchWithCri…" at bounding box center [288, 92] width 351 height 20
click at [377, 91] on input "Search Form" at bounding box center [408, 90] width 102 height 15
paste input "REYNOLDS"
type input "REYNOLDS"
click at [263, 91] on input "Search Form" at bounding box center [227, 90] width 102 height 15
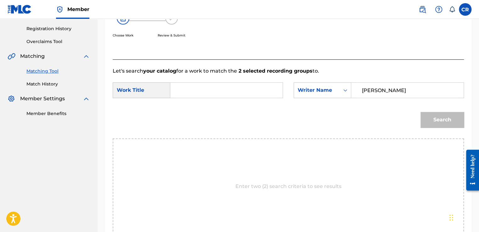
paste input "JOSE"
type input "JOSE"
click at [441, 118] on button "Search" at bounding box center [441, 120] width 43 height 16
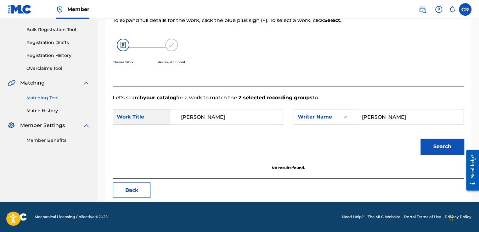
scroll to position [88, 0]
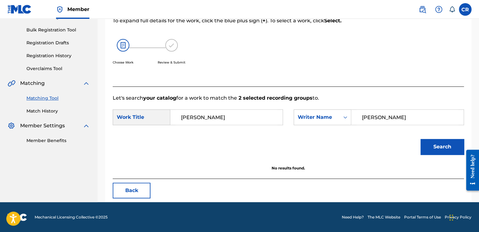
click at [143, 188] on button "Back" at bounding box center [132, 191] width 38 height 16
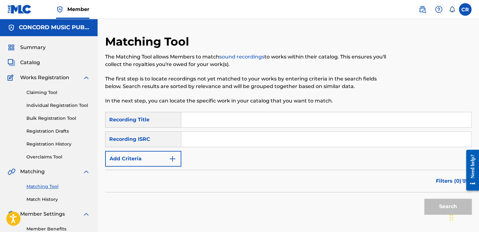
click at [249, 141] on input "Search Form" at bounding box center [326, 139] width 290 height 15
paste input "COC010024281"
type input "COC010024281"
click at [282, 111] on div "Matching Tool The Matching Tool allows Members to match sound recordings to wor…" at bounding box center [246, 73] width 282 height 77
drag, startPoint x: 332, startPoint y: 129, endPoint x: 331, endPoint y: 125, distance: 3.8
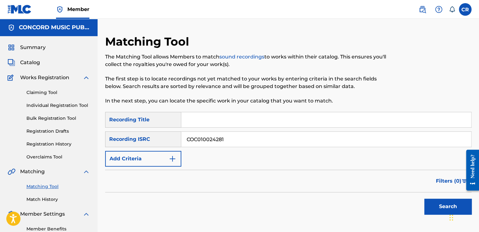
click at [331, 127] on div "SearchWithCriteriaf0268cba-0730-4aea-9616-43db179847de Recording Title SearchWi…" at bounding box center [288, 139] width 366 height 55
click at [331, 124] on input "Search Form" at bounding box center [326, 119] width 290 height 15
paste input "JULIANA"
type input "JULIANA"
click at [441, 203] on button "Search" at bounding box center [447, 207] width 47 height 16
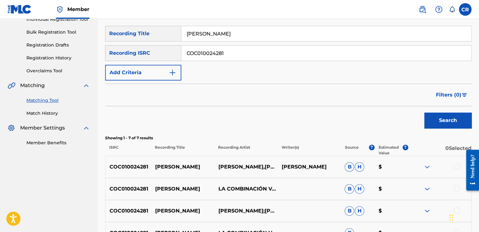
scroll to position [91, 0]
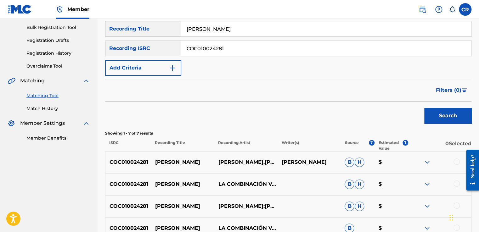
click at [312, 160] on p "ISRAEL ROMERO" at bounding box center [308, 163] width 63 height 8
copy p "ROMERO"
click at [456, 162] on div at bounding box center [456, 162] width 6 height 6
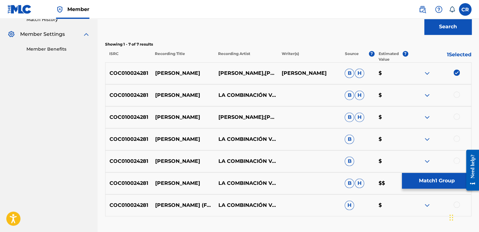
scroll to position [217, 0]
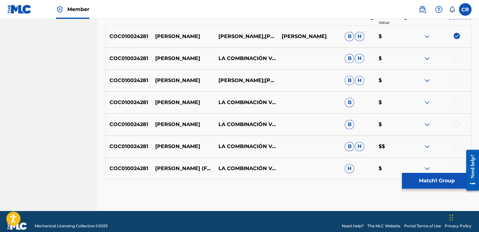
click at [454, 55] on div at bounding box center [456, 58] width 6 height 6
click at [456, 77] on div at bounding box center [456, 80] width 6 height 6
click at [457, 100] on div at bounding box center [456, 102] width 6 height 6
click at [456, 121] on div at bounding box center [456, 124] width 6 height 6
click at [456, 145] on div at bounding box center [456, 146] width 6 height 6
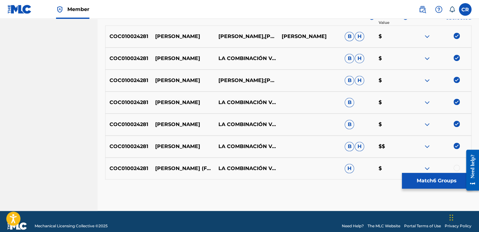
click at [457, 167] on div at bounding box center [456, 168] width 6 height 6
click at [419, 182] on button "Match 7 Groups" at bounding box center [437, 181] width 70 height 16
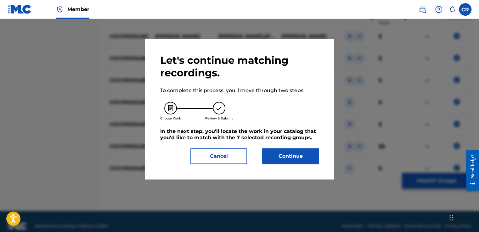
click at [308, 159] on button "Continue" at bounding box center [290, 157] width 57 height 16
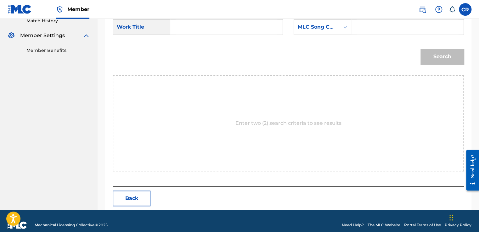
scroll to position [187, 0]
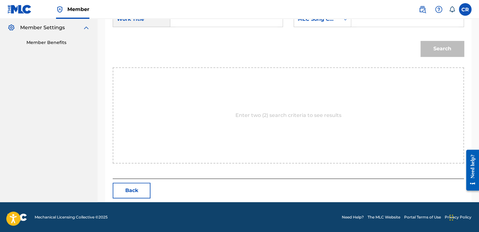
click at [326, 28] on div "SearchWithCriteria7e726b7d-3459-42c3-a633-18dad9ef8ac2 Work Title SearchWithCri…" at bounding box center [288, 21] width 351 height 20
click at [327, 23] on div "MLC Song Code" at bounding box center [317, 19] width 46 height 12
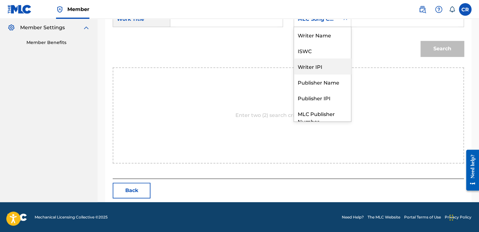
scroll to position [0, 0]
click at [328, 41] on div "Writer Name" at bounding box center [322, 35] width 57 height 16
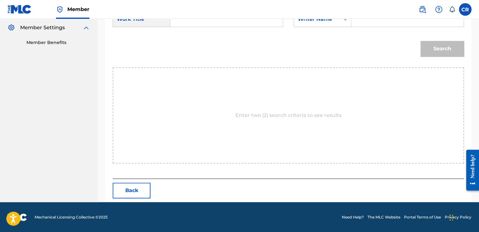
click at [366, 25] on input "Search Form" at bounding box center [408, 19] width 102 height 15
paste input "ROMERO"
type input "ROMERO"
click at [239, 24] on input "Search Form" at bounding box center [227, 19] width 102 height 15
paste input "JULIANA"
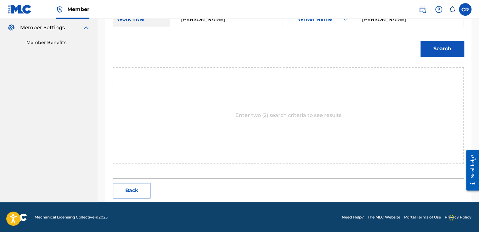
type input "JULIANA"
click at [450, 46] on button "Search" at bounding box center [441, 49] width 43 height 16
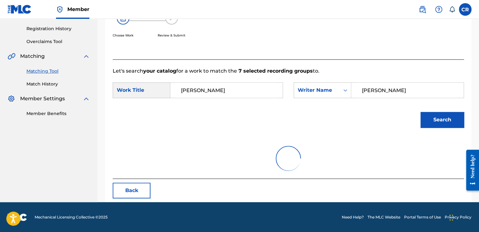
scroll to position [88, 0]
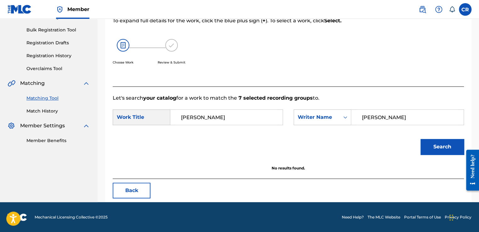
click at [145, 193] on button "Back" at bounding box center [132, 191] width 38 height 16
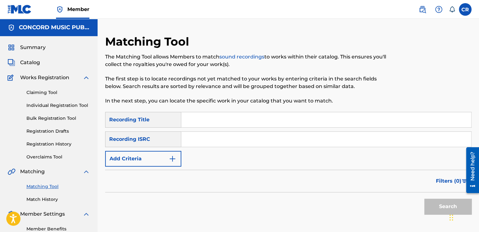
click at [245, 135] on input "Search Form" at bounding box center [326, 139] width 290 height 15
paste input "USCRS0690781"
type input "USCRS0690781"
drag, startPoint x: 264, startPoint y: 120, endPoint x: 307, endPoint y: 152, distance: 53.1
click at [264, 120] on input "Search Form" at bounding box center [326, 119] width 290 height 15
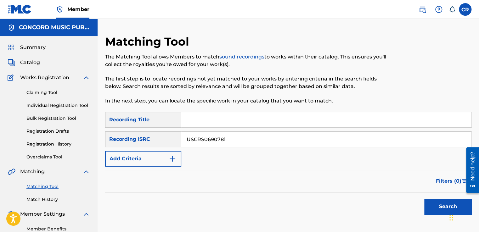
paste input "FOR [PERSON_NAME]: I. PT. 1"
type input "FOR [PERSON_NAME]: I. PT. 1"
click at [441, 207] on button "Search" at bounding box center [447, 207] width 47 height 16
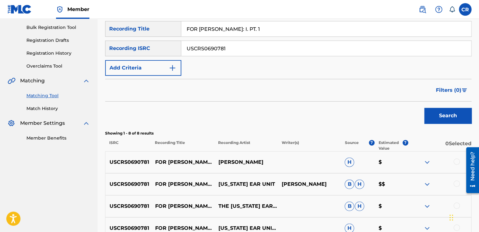
scroll to position [59, 0]
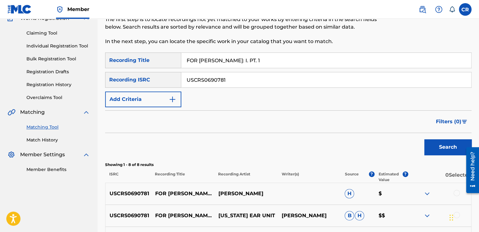
drag, startPoint x: 232, startPoint y: 96, endPoint x: 233, endPoint y: 83, distance: 13.6
click at [232, 96] on div "SearchWithCriteria87ab0c42-3302-4a8e-a67b-269717eae4d4 Recording Title FOR [PER…" at bounding box center [288, 80] width 366 height 55
click at [233, 81] on input "USCRS0690781" at bounding box center [326, 79] width 290 height 15
paste input "UYG1091774"
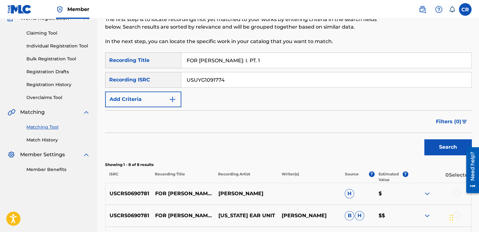
type input "USUYG1091774"
click at [278, 64] on input "FOR [PERSON_NAME]: I. PT. 1" at bounding box center [326, 60] width 290 height 15
paste input "TOO HIGH (FEAT. [GEOGRAPHIC_DATA])"
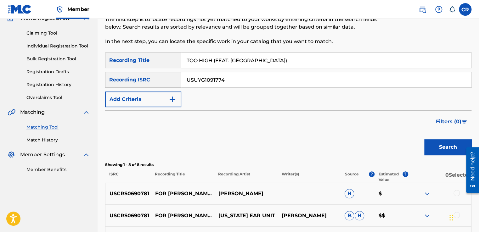
type input "TOO HIGH (FEAT. [GEOGRAPHIC_DATA])"
click at [442, 146] on button "Search" at bounding box center [447, 147] width 47 height 16
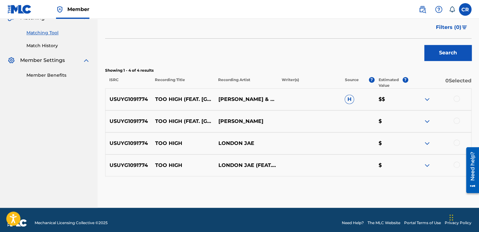
scroll to position [65, 0]
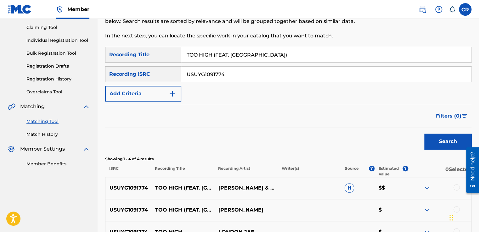
click at [242, 80] on input "USUYG1091774" at bounding box center [326, 74] width 290 height 15
paste input "KBPZ1700023"
type input "UKBPZ1700023"
click at [273, 50] on input "TOO HIGH (FEAT. [GEOGRAPHIC_DATA])" at bounding box center [326, 54] width 290 height 15
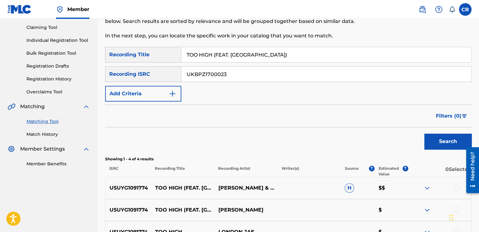
click at [273, 50] on input "TOO HIGH (FEAT. [GEOGRAPHIC_DATA])" at bounding box center [326, 54] width 290 height 15
paste input "WORDS"
type input "WORDS"
click at [441, 141] on button "Search" at bounding box center [447, 142] width 47 height 16
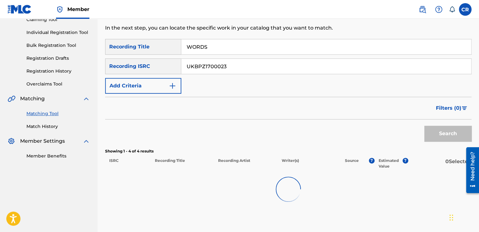
scroll to position [112, 0]
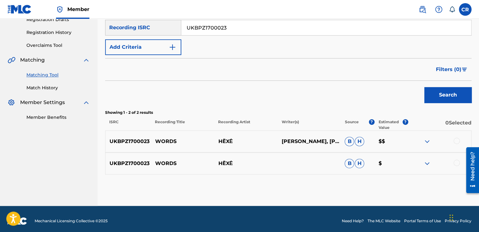
click at [306, 145] on p "[PERSON_NAME], [PERSON_NAME]" at bounding box center [308, 142] width 63 height 8
copy p "[PERSON_NAME]"
click at [454, 140] on div at bounding box center [456, 141] width 6 height 6
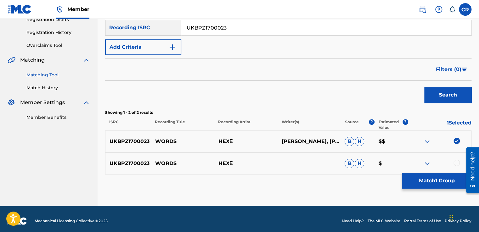
click at [456, 159] on div "UKBPZ1700023 WORDS HËXĖ B H $" at bounding box center [288, 164] width 366 height 22
click at [455, 165] on div at bounding box center [456, 163] width 6 height 6
click at [446, 177] on button "Match 2 Groups" at bounding box center [437, 181] width 70 height 16
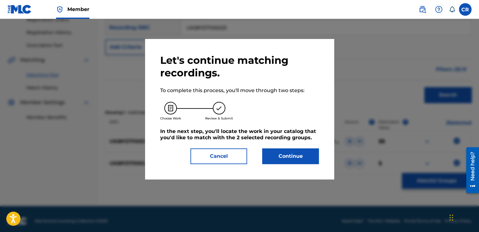
click at [298, 162] on button "Continue" at bounding box center [290, 157] width 57 height 16
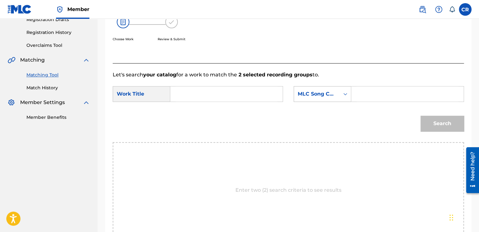
click at [318, 96] on div "MLC Song Code" at bounding box center [317, 94] width 38 height 8
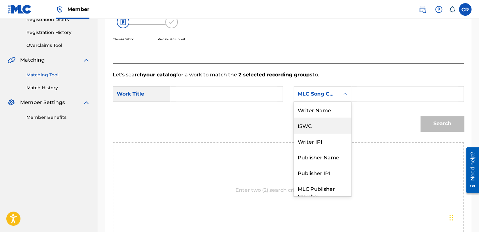
scroll to position [0, 0]
click at [317, 107] on div "Writer Name" at bounding box center [322, 110] width 57 height 16
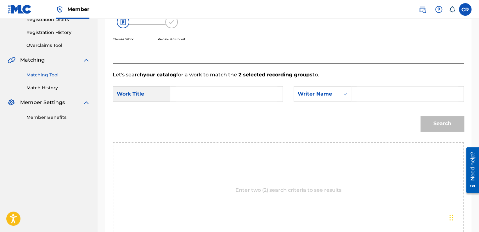
click at [365, 95] on input "Search Form" at bounding box center [408, 94] width 102 height 15
paste input "RAAB"
type input "RAAB"
click at [260, 90] on input "Search Form" at bounding box center [227, 94] width 102 height 15
paste input "WORDS"
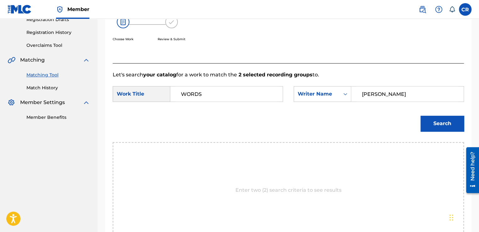
type input "WORDS"
click at [439, 119] on button "Search" at bounding box center [441, 124] width 43 height 16
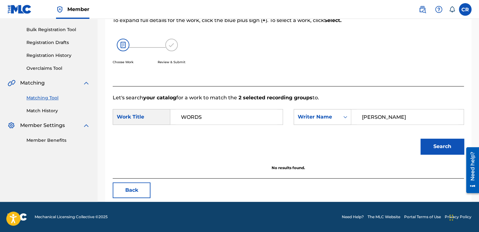
scroll to position [88, 0]
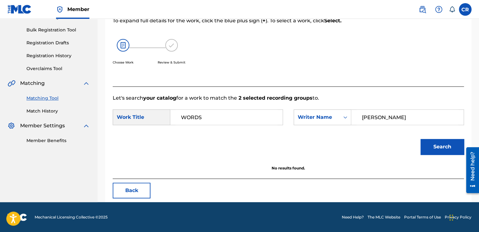
click at [144, 193] on button "Back" at bounding box center [132, 191] width 38 height 16
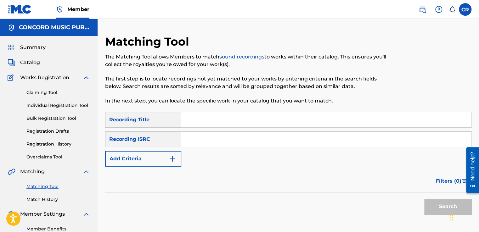
click at [247, 140] on input "Search Form" at bounding box center [326, 139] width 290 height 15
paste input "USEK71215112"
type input "USEK71215112"
drag, startPoint x: 257, startPoint y: 123, endPoint x: 409, endPoint y: 166, distance: 157.5
click at [258, 123] on input "Search Form" at bounding box center [326, 119] width 290 height 15
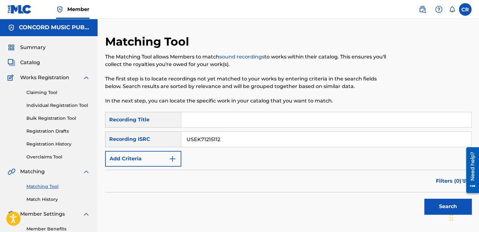
paste input "ONE BY ONE"
type input "ONE BY ONE"
click at [443, 202] on button "Search" at bounding box center [447, 207] width 47 height 16
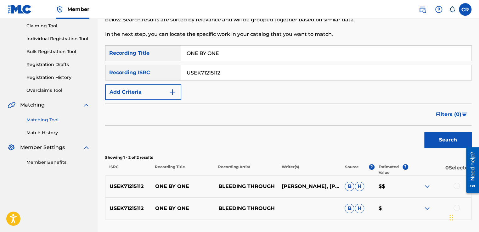
scroll to position [115, 0]
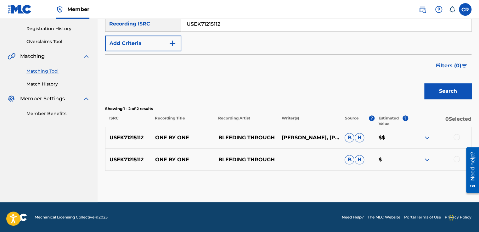
click at [301, 134] on p "BRANDAN SEBASTIAN SCHIEPPATI, BRIAN LEPPKE, DAVE NASSIE, DEREK YOUNGSMA, MARTA …" at bounding box center [308, 138] width 63 height 8
click at [300, 134] on p "BRANDAN SEBASTIAN SCHIEPPATI, BRIAN LEPPKE, DAVE NASSIE, DEREK YOUNGSMA, MARTA …" at bounding box center [308, 138] width 63 height 8
copy p "SCHIEPPATI"
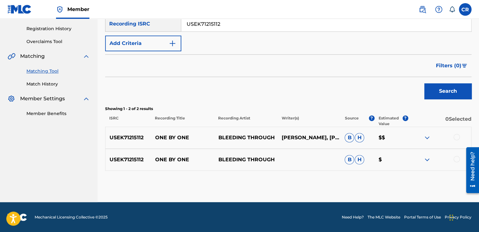
click at [459, 137] on div at bounding box center [456, 137] width 6 height 6
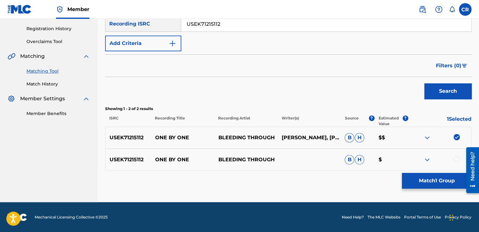
click at [458, 156] on div at bounding box center [456, 159] width 6 height 6
click at [439, 177] on button "Match 2 Groups" at bounding box center [437, 181] width 70 height 16
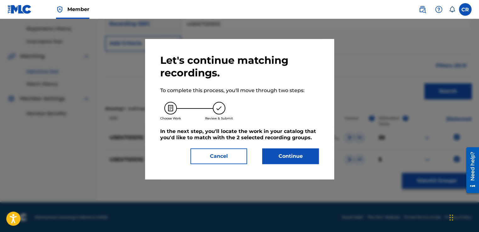
click at [251, 153] on div "Cancel Continue" at bounding box center [239, 157] width 159 height 16
click at [274, 156] on button "Continue" at bounding box center [290, 157] width 57 height 16
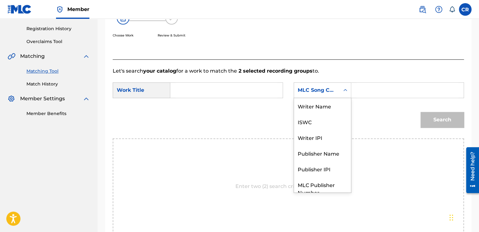
click at [317, 91] on div "MLC Song Code" at bounding box center [317, 91] width 38 height 8
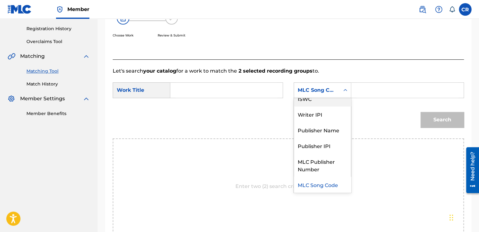
scroll to position [0, 0]
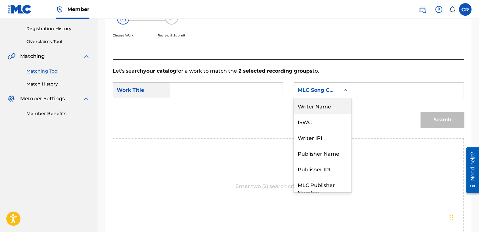
drag, startPoint x: 321, startPoint y: 101, endPoint x: 344, endPoint y: 99, distance: 23.1
click at [322, 102] on div "Writer Name" at bounding box center [322, 106] width 57 height 16
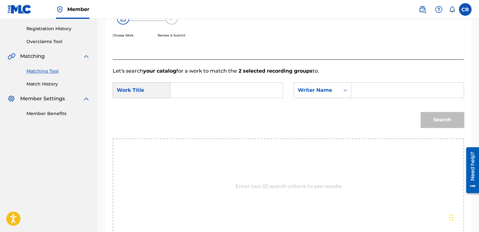
click at [375, 93] on input "Search Form" at bounding box center [408, 90] width 102 height 15
paste input "SCHIEPPATI"
type input "SCHIEPPATI"
click at [261, 94] on input "Search Form" at bounding box center [227, 90] width 102 height 15
paste input "ONE BY ONE"
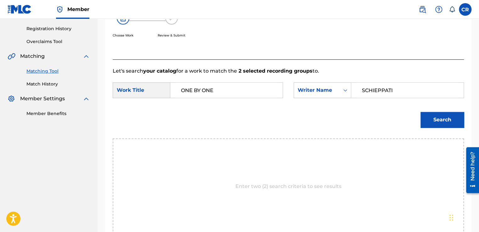
type input "ONE BY ONE"
click at [451, 118] on button "Search" at bounding box center [441, 120] width 43 height 16
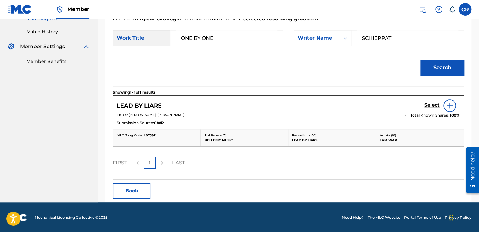
drag, startPoint x: 136, startPoint y: 196, endPoint x: 64, endPoint y: 105, distance: 116.0
click at [136, 196] on button "Back" at bounding box center [132, 191] width 38 height 16
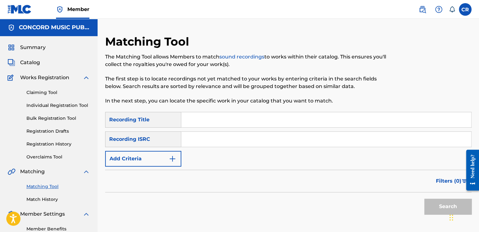
drag, startPoint x: 254, startPoint y: 140, endPoint x: 258, endPoint y: 144, distance: 5.6
click at [254, 140] on input "Search Form" at bounding box center [326, 139] width 290 height 15
paste input "NLS6R1874028"
type input "NLS6R1874028"
click at [289, 128] on div "SearchWithCriteriab8f37ba9-69ae-4367-87d2-58757fae85ff Recording Title SearchWi…" at bounding box center [288, 139] width 366 height 55
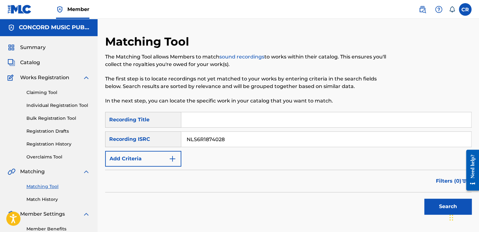
drag, startPoint x: 297, startPoint y: 121, endPoint x: 302, endPoint y: 124, distance: 5.6
click at [297, 121] on input "Search Form" at bounding box center [326, 119] width 290 height 15
paste input "FAITH"
type input "FAITH"
click at [431, 205] on button "Search" at bounding box center [447, 207] width 47 height 16
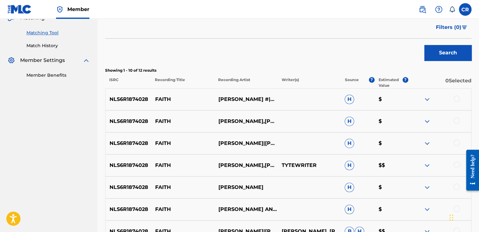
scroll to position [248, 0]
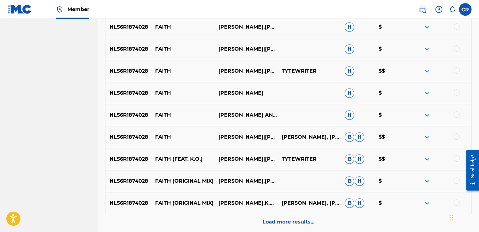
click at [309, 133] on p "AUSTIN LEEDS, KRISTAL OLIVER, SEBASTIAN KELLER" at bounding box center [308, 137] width 63 height 8
copy p "LEEDS"
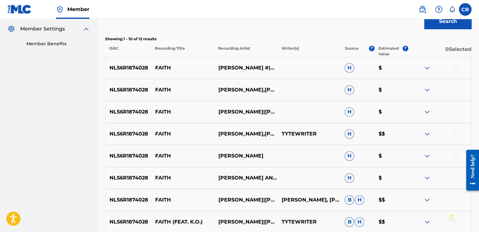
drag, startPoint x: 458, startPoint y: 67, endPoint x: 457, endPoint y: 70, distance: 3.4
click at [458, 67] on div at bounding box center [456, 67] width 6 height 6
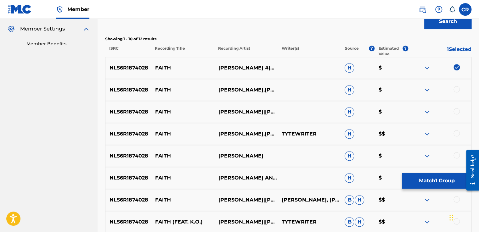
drag, startPoint x: 458, startPoint y: 88, endPoint x: 457, endPoint y: 95, distance: 6.7
click at [458, 89] on div at bounding box center [456, 89] width 6 height 6
drag, startPoint x: 457, startPoint y: 109, endPoint x: 457, endPoint y: 117, distance: 8.2
click at [457, 110] on div at bounding box center [456, 111] width 6 height 6
click at [455, 137] on div at bounding box center [439, 134] width 63 height 8
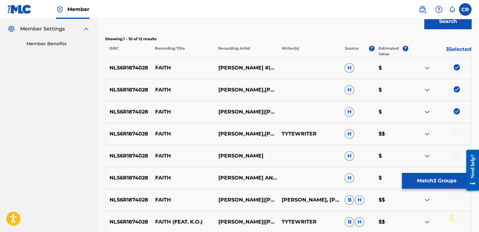
click at [455, 135] on div at bounding box center [456, 133] width 6 height 6
click at [456, 155] on div at bounding box center [456, 155] width 6 height 6
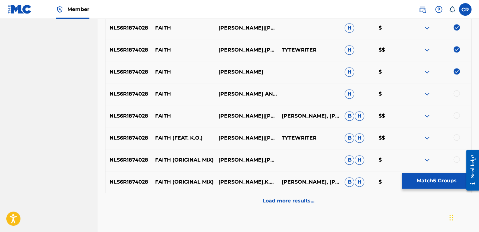
scroll to position [307, 0]
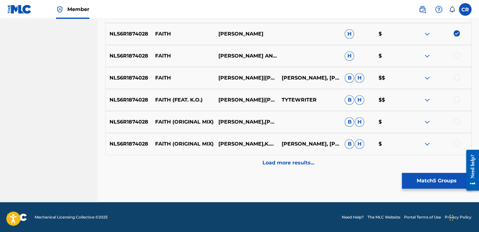
click at [455, 54] on div at bounding box center [456, 55] width 6 height 6
click at [459, 76] on div at bounding box center [456, 77] width 6 height 6
click at [456, 98] on div at bounding box center [456, 99] width 6 height 6
click at [455, 120] on div at bounding box center [456, 121] width 6 height 6
click at [457, 143] on div at bounding box center [456, 143] width 6 height 6
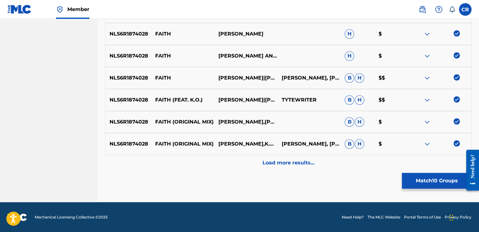
click at [456, 160] on div "Load more results..." at bounding box center [288, 163] width 366 height 16
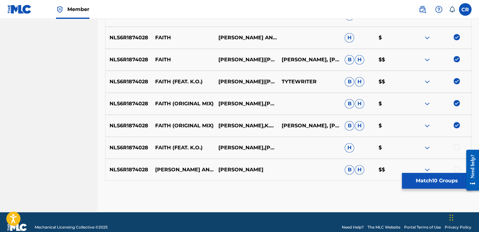
scroll to position [336, 0]
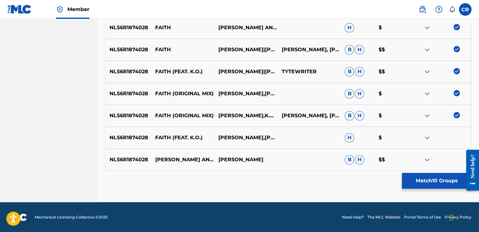
click at [458, 139] on div at bounding box center [456, 137] width 6 height 6
click at [457, 158] on div at bounding box center [456, 159] width 6 height 6
click at [437, 181] on button "Match 12 Groups" at bounding box center [437, 181] width 70 height 16
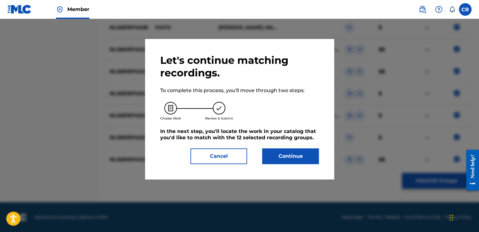
click at [297, 160] on button "Continue" at bounding box center [290, 157] width 57 height 16
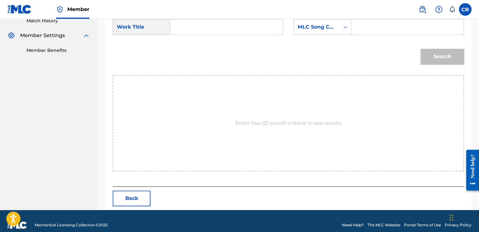
scroll to position [187, 0]
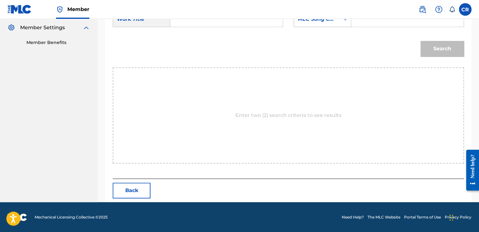
click at [323, 24] on div "MLC Song Code" at bounding box center [317, 19] width 46 height 12
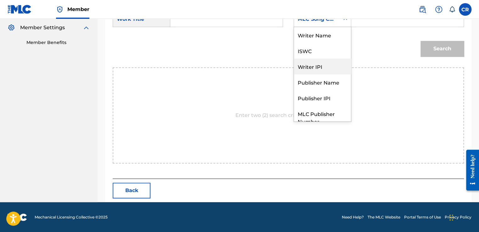
scroll to position [0, 0]
click at [323, 41] on div "Writer Name" at bounding box center [322, 35] width 57 height 16
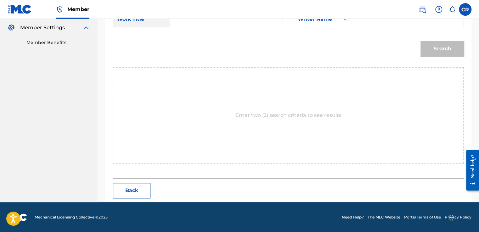
click at [370, 24] on input "Search Form" at bounding box center [408, 19] width 102 height 15
paste input "LEEDS"
type input "LEEDS"
click at [242, 20] on input "Search Form" at bounding box center [227, 19] width 102 height 15
paste input "FAITH"
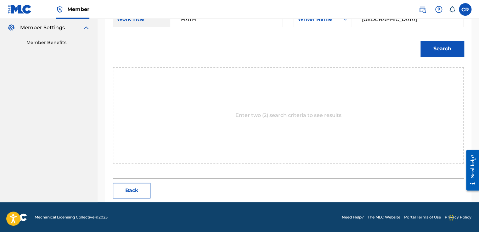
type input "FAITH"
click at [444, 44] on button "Search" at bounding box center [441, 49] width 43 height 16
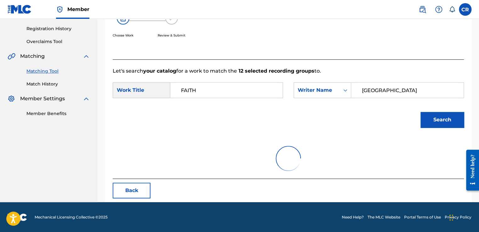
scroll to position [88, 0]
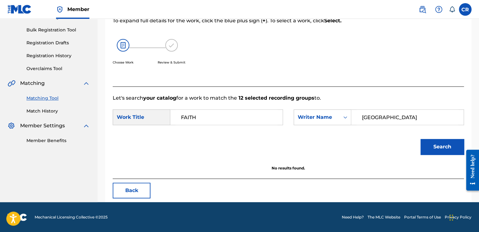
click at [118, 197] on button "Back" at bounding box center [132, 191] width 38 height 16
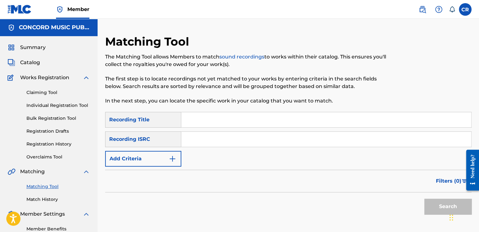
drag, startPoint x: 257, startPoint y: 133, endPoint x: 264, endPoint y: 142, distance: 11.2
click at [257, 133] on input "Search Form" at bounding box center [326, 139] width 290 height 15
paste input "GBQL31600001"
type input "GBQL31600001"
drag, startPoint x: 270, startPoint y: 123, endPoint x: 274, endPoint y: 125, distance: 4.5
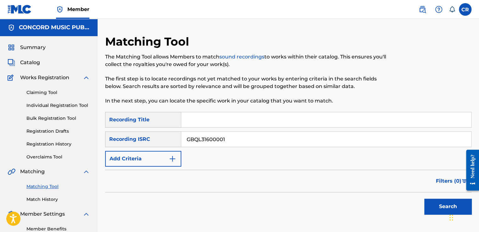
click at [270, 123] on input "Search Form" at bounding box center [326, 119] width 290 height 15
paste input "MAKE BELIEVE"
type input "MAKE BELIEVE"
click at [438, 210] on button "Search" at bounding box center [447, 207] width 47 height 16
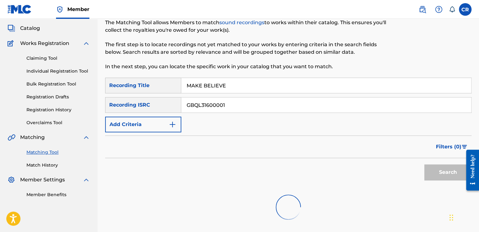
scroll to position [91, 0]
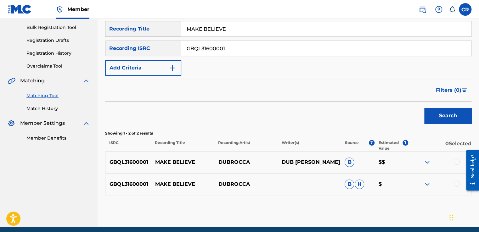
click at [300, 160] on p "DUB [PERSON_NAME]" at bounding box center [308, 163] width 63 height 8
copy p "ROCCA"
drag, startPoint x: 454, startPoint y: 161, endPoint x: 456, endPoint y: 172, distance: 11.7
click at [454, 161] on div at bounding box center [456, 162] width 6 height 6
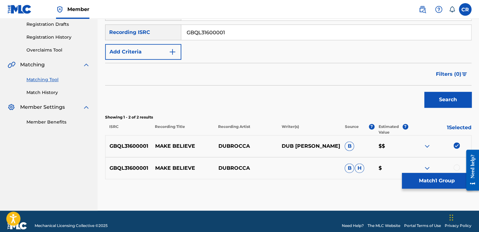
scroll to position [115, 0]
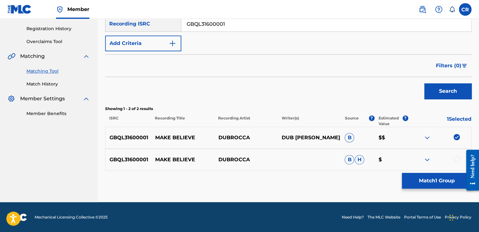
click at [454, 160] on div at bounding box center [456, 159] width 6 height 6
click at [438, 188] on button "Match 2 Groups" at bounding box center [437, 181] width 70 height 16
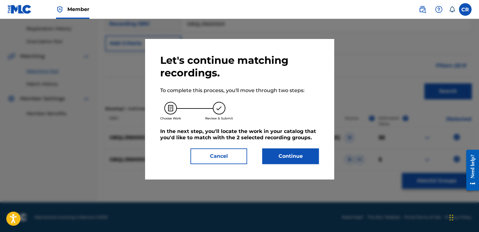
click at [267, 143] on div "Let's continue matching recordings. To complete this process, you'll move throu…" at bounding box center [239, 109] width 159 height 110
click at [288, 156] on button "Continue" at bounding box center [290, 157] width 57 height 16
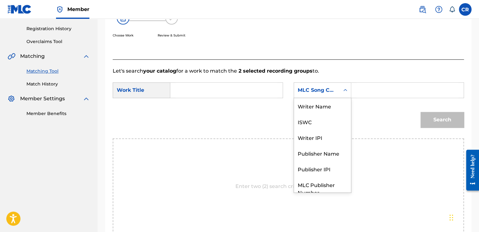
click at [300, 97] on div "MLC Song Code" at bounding box center [323, 90] width 58 height 16
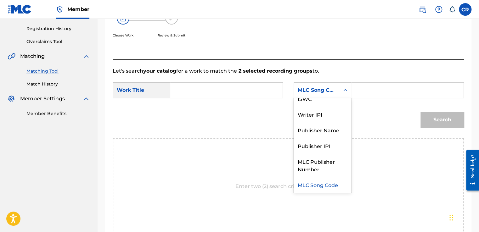
scroll to position [0, 0]
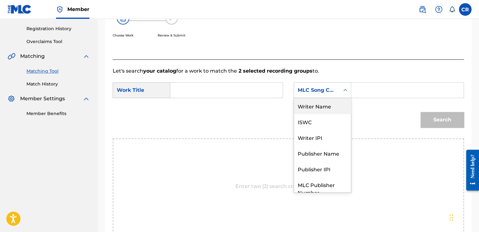
drag, startPoint x: 309, startPoint y: 108, endPoint x: 323, endPoint y: 109, distance: 14.5
click at [313, 109] on div "Writer Name" at bounding box center [322, 106] width 57 height 16
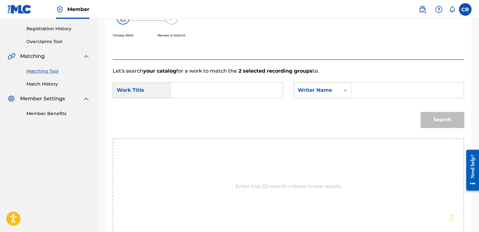
click at [400, 94] on input "Search Form" at bounding box center [408, 90] width 102 height 15
paste input "ROCCA"
type input "ROCCA"
click at [259, 90] on input "Search Form" at bounding box center [227, 90] width 102 height 15
paste input "MAKE BELIEVE"
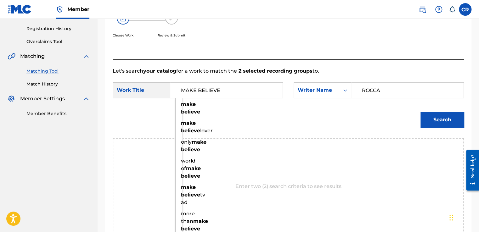
type input "MAKE BELIEVE"
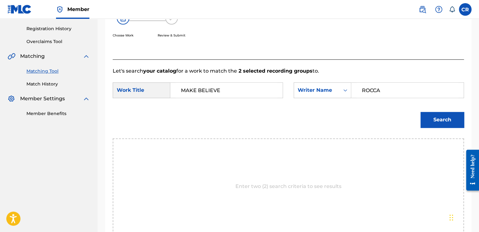
click at [292, 110] on div "Search" at bounding box center [288, 122] width 351 height 33
click at [441, 118] on button "Search" at bounding box center [441, 120] width 43 height 16
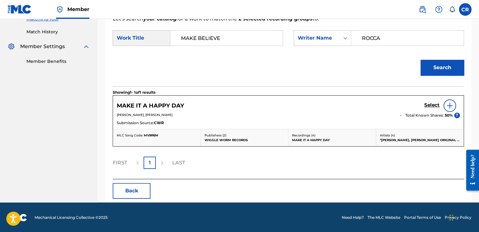
click at [129, 186] on button "Back" at bounding box center [132, 191] width 38 height 16
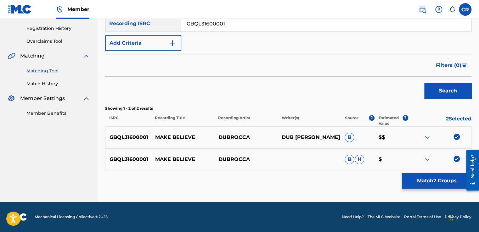
scroll to position [115, 0]
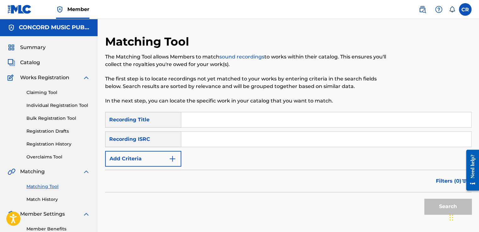
drag, startPoint x: 249, startPoint y: 141, endPoint x: 251, endPoint y: 143, distance: 3.2
click at [249, 141] on input "Search Form" at bounding box center [326, 139] width 290 height 15
paste input "USPBR0502637"
type input "USPBR0502637"
drag, startPoint x: 248, startPoint y: 113, endPoint x: 362, endPoint y: 163, distance: 124.9
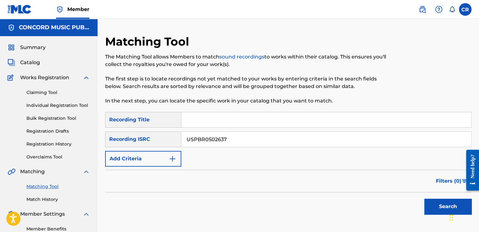
click at [248, 113] on input "Search Form" at bounding box center [326, 119] width 290 height 15
paste input "THE OTHER [PERSON_NAME] [PERSON_NAME]"
type input "THE OTHER [PERSON_NAME] [PERSON_NAME]"
click at [435, 205] on button "Search" at bounding box center [447, 207] width 47 height 16
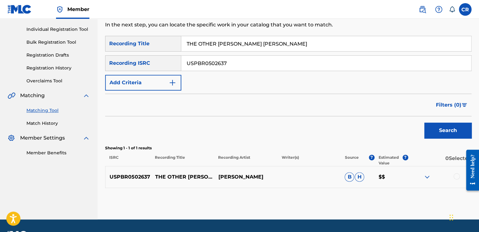
scroll to position [93, 0]
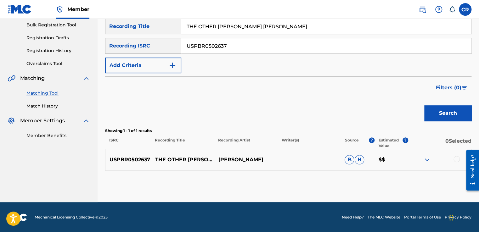
click at [254, 165] on div "USPBR0502637 THE OTHER [PERSON_NAME] [PERSON_NAME] [PERSON_NAME] [PERSON_NAME] …" at bounding box center [288, 160] width 366 height 22
copy p "[PERSON_NAME]"
drag, startPoint x: 456, startPoint y: 160, endPoint x: 441, endPoint y: 172, distance: 19.3
click at [455, 161] on div at bounding box center [456, 159] width 6 height 6
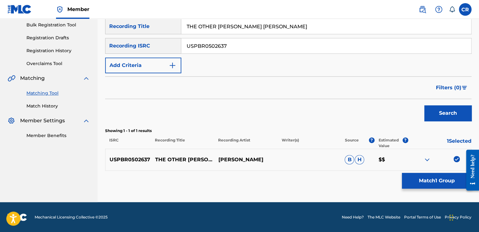
click at [425, 179] on button "Match 1 Group" at bounding box center [437, 181] width 70 height 16
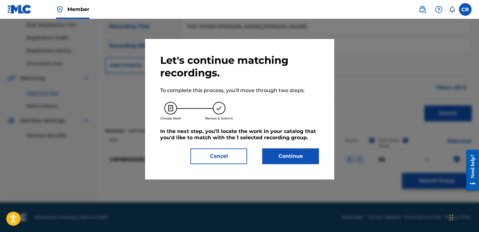
click at [288, 161] on button "Continue" at bounding box center [290, 157] width 57 height 16
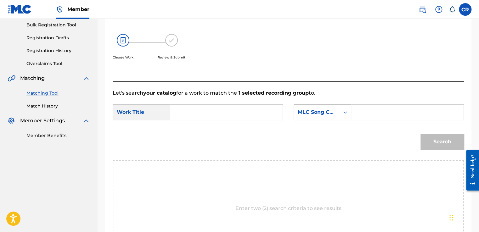
click at [310, 114] on div "MLC Song Code" at bounding box center [317, 113] width 38 height 8
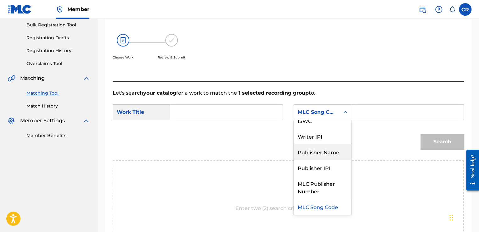
scroll to position [0, 0]
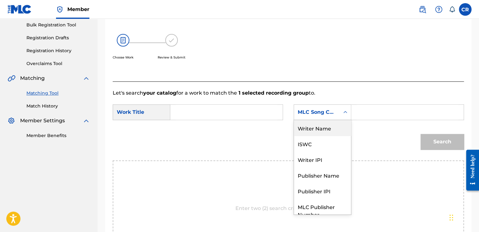
click at [337, 128] on div "Writer Name" at bounding box center [322, 128] width 57 height 16
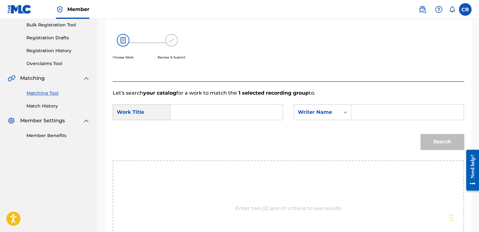
click at [365, 115] on input "Search Form" at bounding box center [408, 112] width 102 height 15
type input "[PERSON_NAME]"
click at [255, 114] on input "Search Form" at bounding box center [227, 112] width 102 height 15
paste input "THE OTHER [PERSON_NAME] [PERSON_NAME]"
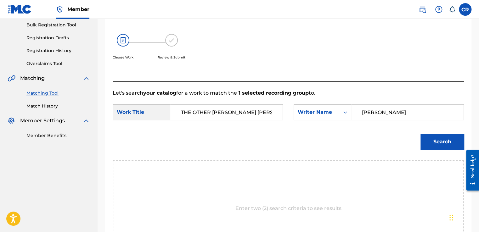
type input "THE OTHER [PERSON_NAME] [PERSON_NAME]"
click at [434, 138] on button "Search" at bounding box center [441, 142] width 43 height 16
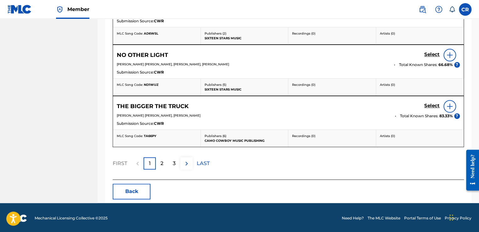
click at [134, 194] on button "Back" at bounding box center [132, 192] width 38 height 16
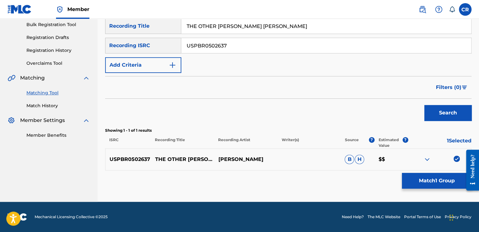
scroll to position [93, 0]
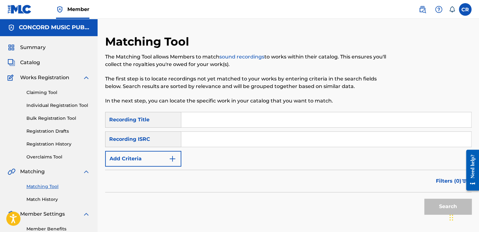
click at [256, 140] on input "Search Form" at bounding box center [326, 139] width 290 height 15
paste input "USDMG0417006"
type input "USDMG0417006"
drag, startPoint x: 274, startPoint y: 121, endPoint x: 313, endPoint y: 139, distance: 42.9
click at [274, 122] on input "Search Form" at bounding box center [326, 119] width 290 height 15
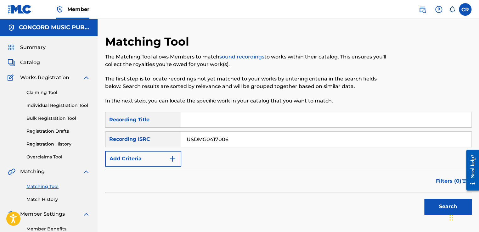
paste input "ROUGH STRING RIDER"
type input "ROUGH STRING RIDER"
click at [427, 201] on button "Search" at bounding box center [447, 207] width 47 height 16
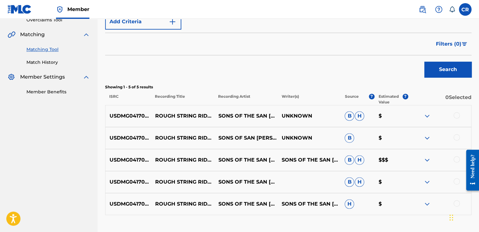
scroll to position [87, 0]
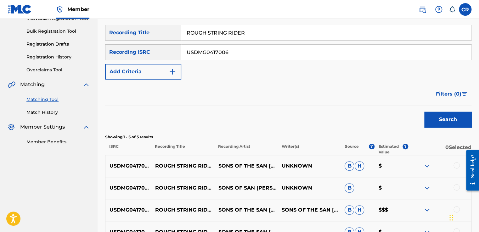
click at [241, 52] on input "USDMG0417006" at bounding box center [326, 52] width 290 height 15
paste input "ES529890008"
type input "ES5298900086"
click at [277, 38] on input "ROUGH STRING RIDER" at bounding box center [326, 32] width 290 height 15
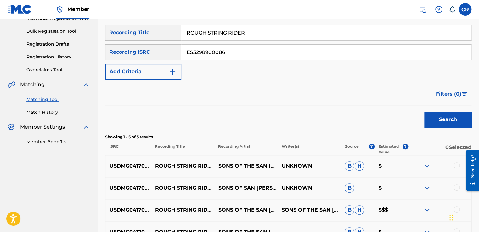
click at [277, 38] on input "ROUGH STRING RIDER" at bounding box center [326, 32] width 290 height 15
paste input "LLORANDO SE FUE (LAMBADA)"
type input "LLORANDO SE FUE (LAMBADA)"
click at [448, 120] on button "Search" at bounding box center [447, 120] width 47 height 16
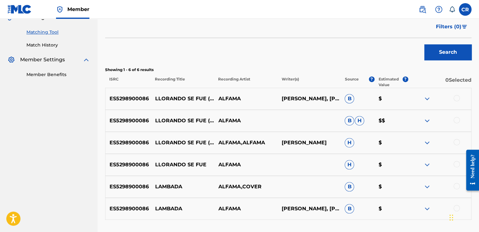
scroll to position [182, 0]
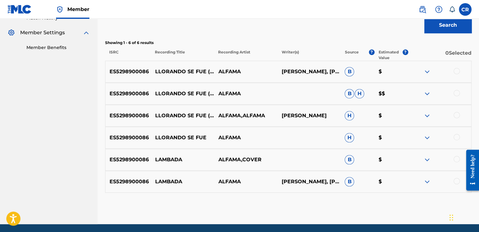
click at [318, 75] on p "CHICO DE OLIVEIRA, CHICO DE OLIVEIRA" at bounding box center [308, 72] width 63 height 8
copy p "OLIVEIRA"
click at [457, 72] on div at bounding box center [456, 71] width 6 height 6
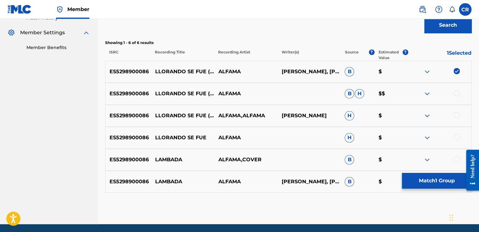
drag, startPoint x: 458, startPoint y: 93, endPoint x: 458, endPoint y: 102, distance: 8.9
click at [458, 94] on div at bounding box center [456, 93] width 6 height 6
click at [458, 115] on div at bounding box center [456, 115] width 6 height 6
click at [459, 135] on div at bounding box center [456, 137] width 6 height 6
click at [457, 158] on div at bounding box center [456, 159] width 6 height 6
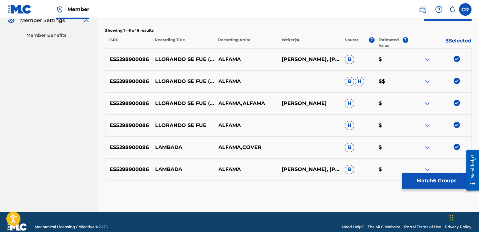
scroll to position [204, 0]
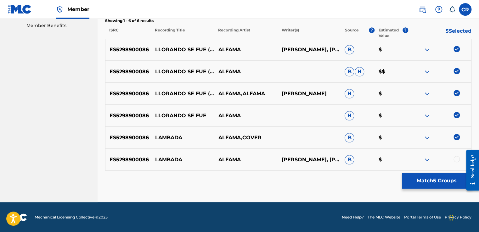
click at [457, 158] on div at bounding box center [456, 159] width 6 height 6
click at [430, 179] on button "Match 6 Groups" at bounding box center [437, 181] width 70 height 16
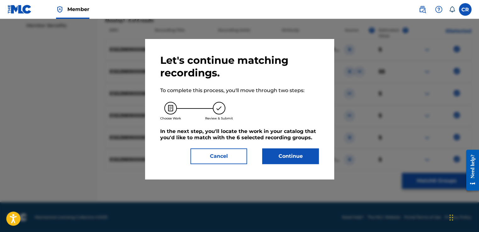
click at [287, 151] on button "Continue" at bounding box center [290, 157] width 57 height 16
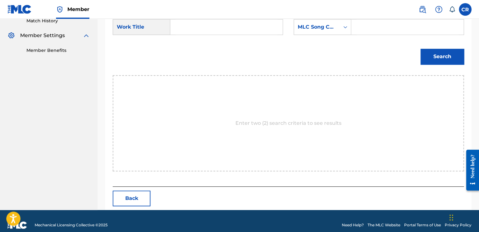
scroll to position [187, 0]
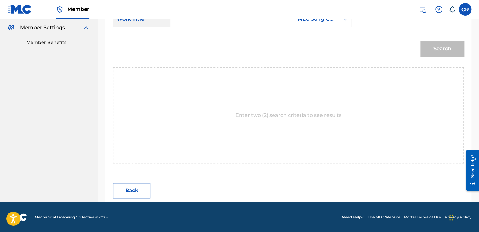
click at [324, 26] on div "MLC Song Code" at bounding box center [323, 19] width 58 height 16
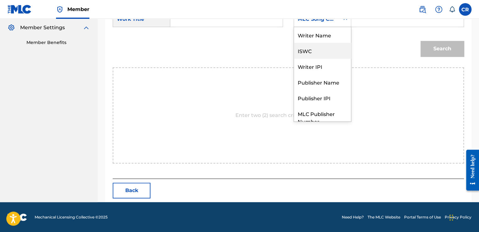
scroll to position [0, 0]
click at [322, 32] on div "Writer Name" at bounding box center [322, 35] width 57 height 16
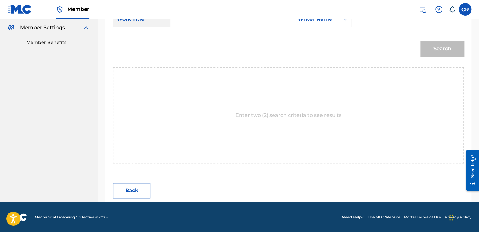
click at [374, 20] on input "Search Form" at bounding box center [408, 19] width 102 height 15
paste input "OLIVEIRA"
type input "OLIVEIRA"
click at [233, 26] on input "Search Form" at bounding box center [227, 19] width 102 height 15
paste input "LLORANDO SE FUE (LAMBADA)"
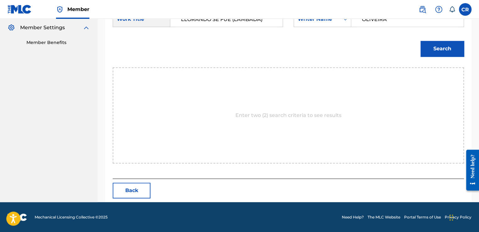
type input "LLORANDO SE FUE (LAMBADA)"
click at [452, 55] on button "Search" at bounding box center [441, 49] width 43 height 16
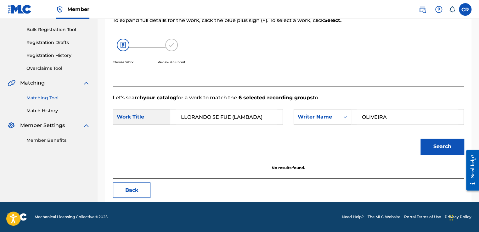
scroll to position [88, 0]
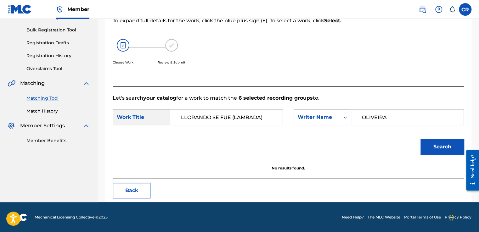
click at [137, 193] on button "Back" at bounding box center [132, 191] width 38 height 16
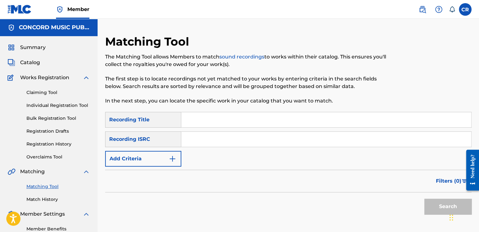
drag, startPoint x: 249, startPoint y: 138, endPoint x: 255, endPoint y: 142, distance: 7.5
click at [249, 138] on input "Search Form" at bounding box center [326, 139] width 290 height 15
paste input "ITCF41602284"
type input "ITCF41602284"
click at [278, 123] on input "Search Form" at bounding box center [326, 119] width 290 height 15
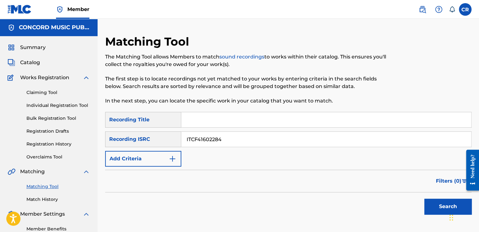
paste input "SINDHI-BHAIRAVI (REMASTERED 2016)"
type input "SINDHI-BHAIRAVI (REMASTERED 2016)"
click at [433, 198] on div "Search" at bounding box center [446, 205] width 50 height 25
click at [432, 199] on button "Search" at bounding box center [447, 207] width 47 height 16
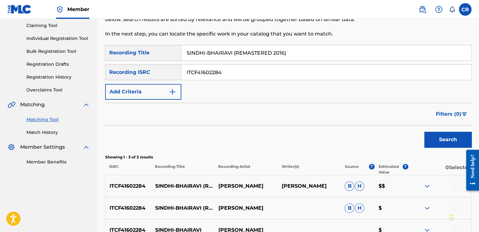
scroll to position [91, 0]
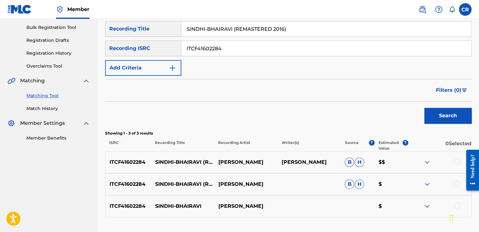
click at [321, 161] on p "[PERSON_NAME]" at bounding box center [308, 163] width 63 height 8
click at [313, 161] on p "[PERSON_NAME]" at bounding box center [308, 163] width 63 height 8
copy p "SHANKAR"
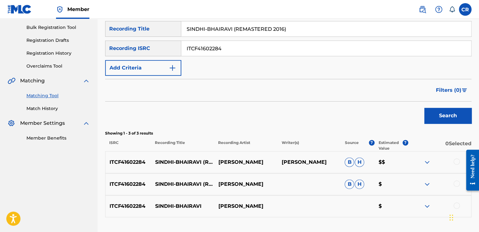
click at [454, 161] on div at bounding box center [456, 162] width 6 height 6
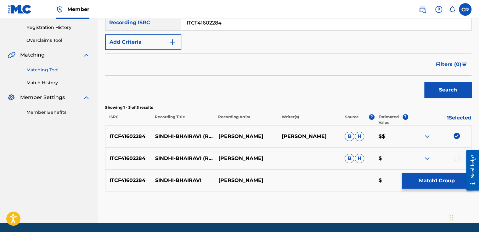
scroll to position [138, 0]
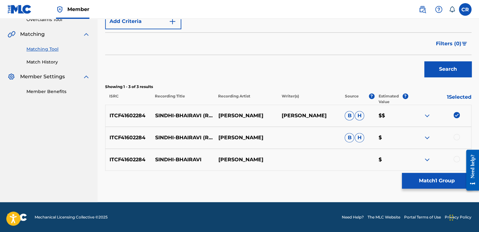
click at [457, 135] on div at bounding box center [456, 137] width 6 height 6
click at [457, 159] on div at bounding box center [456, 159] width 6 height 6
click at [429, 178] on button "Match 3 Groups" at bounding box center [437, 181] width 70 height 16
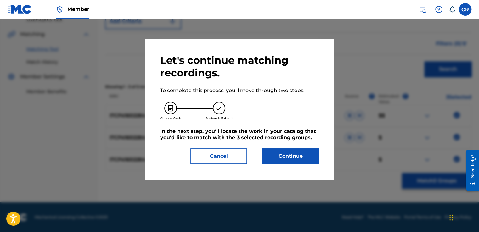
click at [314, 148] on div "Let's continue matching recordings. To complete this process, you'll move throu…" at bounding box center [239, 109] width 159 height 110
click at [312, 152] on button "Continue" at bounding box center [290, 157] width 57 height 16
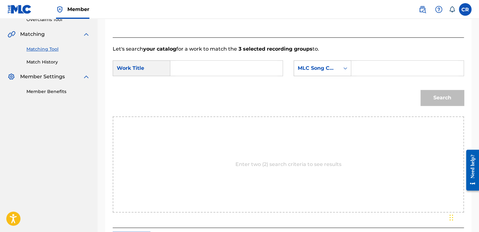
click at [329, 69] on div "MLC Song Code" at bounding box center [317, 69] width 38 height 8
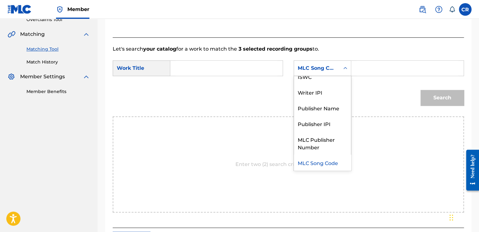
scroll to position [0, 0]
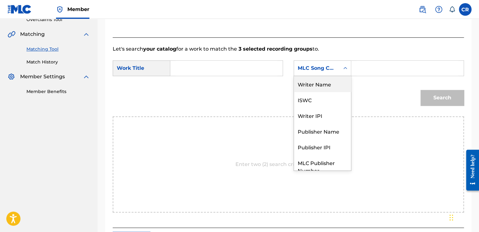
drag, startPoint x: 327, startPoint y: 82, endPoint x: 347, endPoint y: 77, distance: 20.8
click at [328, 82] on div "Writer Name" at bounding box center [322, 84] width 57 height 16
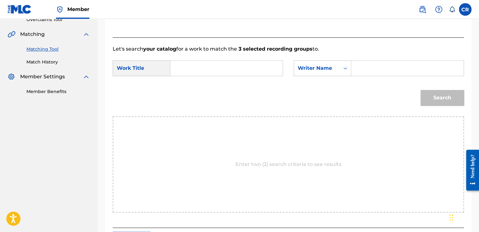
click at [394, 63] on input "Search Form" at bounding box center [408, 68] width 102 height 15
type input "SHANKAR"
click at [249, 67] on input "Search Form" at bounding box center [227, 68] width 102 height 15
paste input "SINDHI-BHAIRAVI (REMASTERED 2016)"
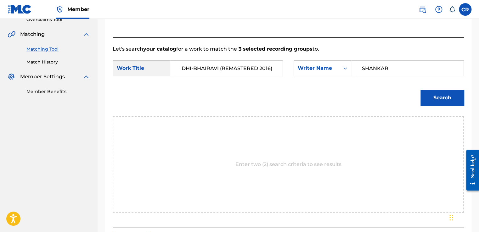
type input "SINDHI-BHAIRAVI (REMASTERED 2016)"
click at [435, 93] on button "Search" at bounding box center [441, 98] width 43 height 16
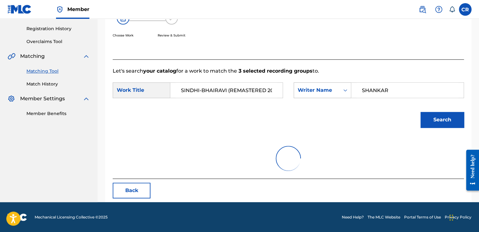
scroll to position [88, 0]
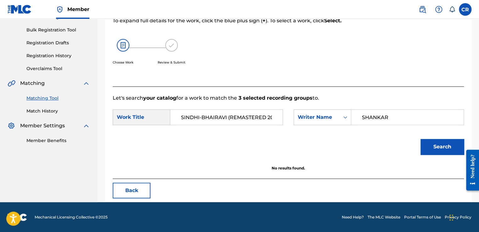
click at [140, 191] on button "Back" at bounding box center [132, 191] width 38 height 16
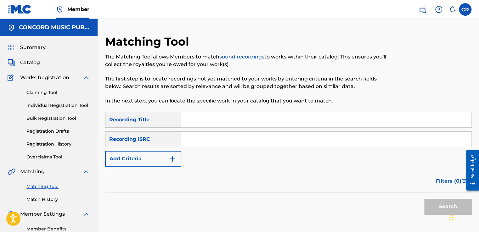
drag, startPoint x: 248, startPoint y: 134, endPoint x: 257, endPoint y: 143, distance: 12.2
click at [248, 134] on input "Search Form" at bounding box center [326, 139] width 290 height 15
paste input "US3Z40500443"
type input "US3Z40500443"
drag, startPoint x: 265, startPoint y: 119, endPoint x: 298, endPoint y: 131, distance: 35.3
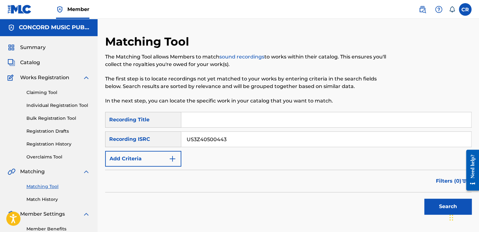
click at [265, 119] on input "Search Form" at bounding box center [326, 119] width 290 height 15
paste input "ME DA PENA"
type input "ME DA PENA"
click at [442, 205] on button "Search" at bounding box center [447, 207] width 47 height 16
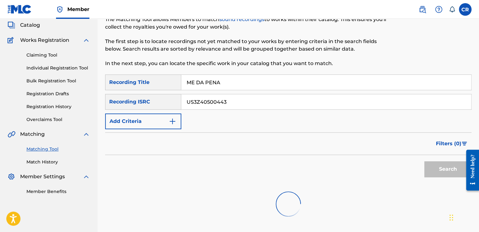
scroll to position [91, 0]
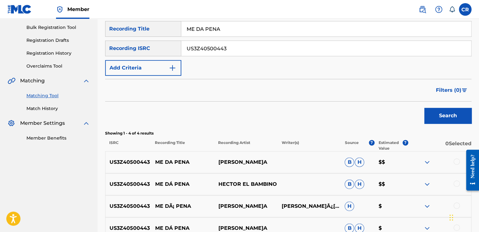
click at [314, 210] on p "[PERSON_NAME]Â¿[PERSON_NAME] (AKA[PERSON_NAME]I)" at bounding box center [308, 207] width 63 height 8
copy p "DERUDI"
click at [454, 161] on div at bounding box center [456, 162] width 6 height 6
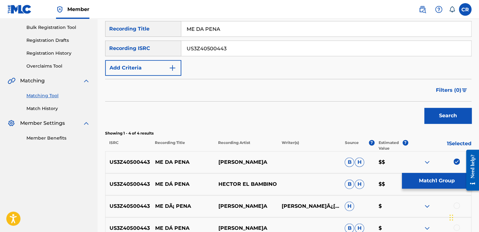
click at [458, 180] on button "Match 1 Group" at bounding box center [437, 181] width 70 height 16
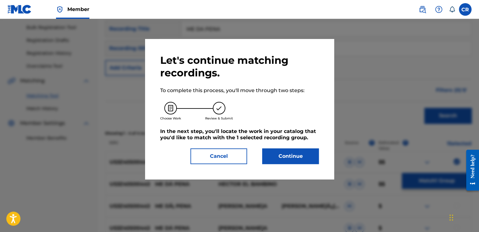
click at [229, 157] on button "Cancel" at bounding box center [218, 157] width 57 height 16
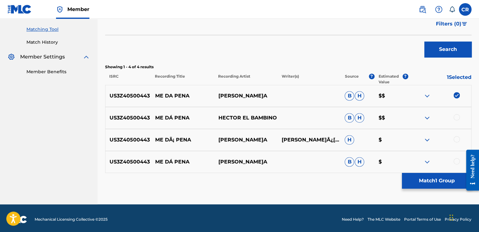
scroll to position [160, 0]
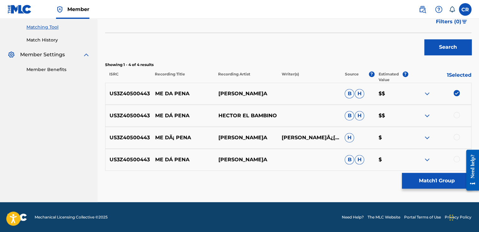
drag, startPoint x: 456, startPoint y: 115, endPoint x: 457, endPoint y: 132, distance: 16.4
click at [455, 115] on div at bounding box center [456, 115] width 6 height 6
click at [458, 135] on div at bounding box center [456, 137] width 6 height 6
click at [457, 159] on div at bounding box center [456, 159] width 6 height 6
click at [413, 184] on button "Match 4 Groups" at bounding box center [437, 181] width 70 height 16
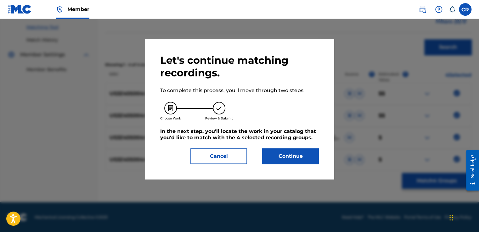
click at [301, 145] on div "Let's continue matching recordings. To complete this process, you'll move throu…" at bounding box center [239, 109] width 159 height 110
click at [305, 160] on button "Continue" at bounding box center [290, 157] width 57 height 16
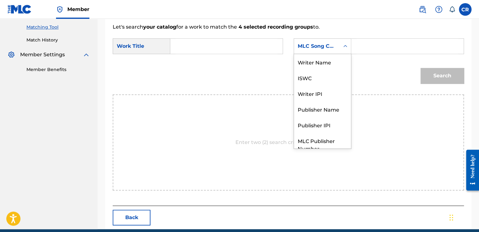
click at [327, 51] on div "MLC Song Code" at bounding box center [317, 46] width 46 height 12
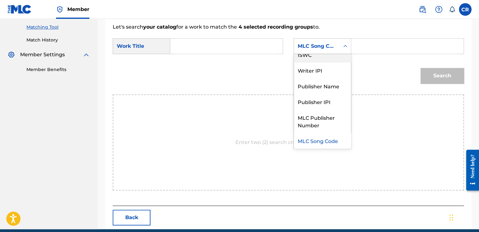
scroll to position [0, 0]
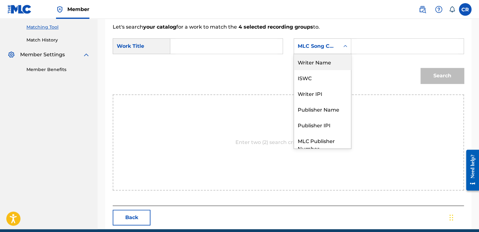
click at [329, 58] on div "Writer Name" at bounding box center [322, 62] width 57 height 16
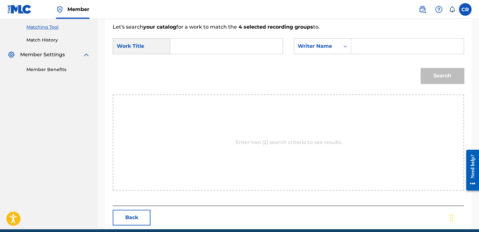
click at [389, 43] on input "Search Form" at bounding box center [408, 46] width 102 height 15
type input "DERUDI"
click at [246, 48] on input "Search Form" at bounding box center [227, 46] width 102 height 15
paste input "ME DA PENA"
type input "ME DA PENA"
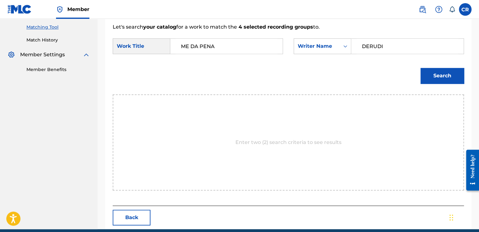
drag, startPoint x: 414, startPoint y: 70, endPoint x: 424, endPoint y: 71, distance: 9.9
click at [415, 70] on div "Search" at bounding box center [288, 78] width 351 height 33
click at [426, 72] on button "Search" at bounding box center [441, 76] width 43 height 16
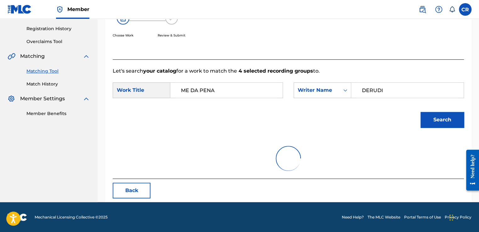
scroll to position [88, 0]
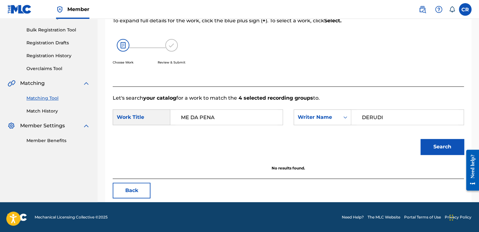
click at [132, 192] on button "Back" at bounding box center [132, 191] width 38 height 16
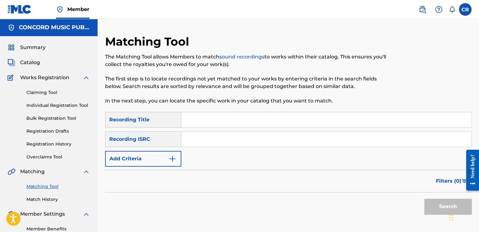
click at [244, 133] on input "Search Form" at bounding box center [326, 139] width 290 height 15
paste input "USG7D1480604"
type input "USG7D1480604"
drag, startPoint x: 286, startPoint y: 119, endPoint x: 301, endPoint y: 122, distance: 15.5
click at [286, 119] on input "Search Form" at bounding box center [326, 119] width 290 height 15
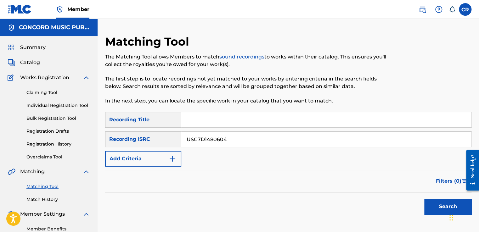
paste input "CRASH MY PARTY"
type input "CRASH MY PARTY"
click at [447, 212] on button "Search" at bounding box center [447, 207] width 47 height 16
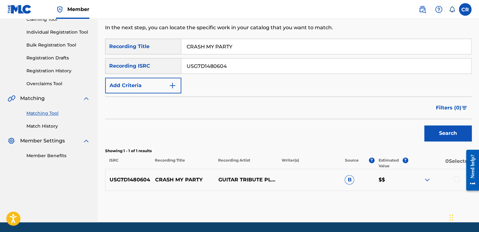
scroll to position [93, 0]
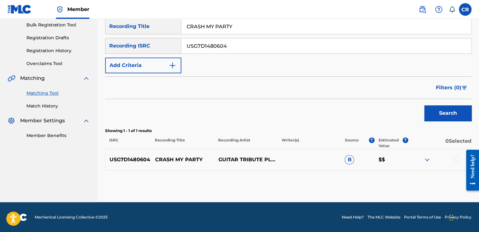
click at [251, 53] on div "USG7D1480604" at bounding box center [326, 46] width 290 height 16
click at [251, 48] on input "USG7D1480604" at bounding box center [326, 45] width 290 height 15
paste input "TCADL1877889"
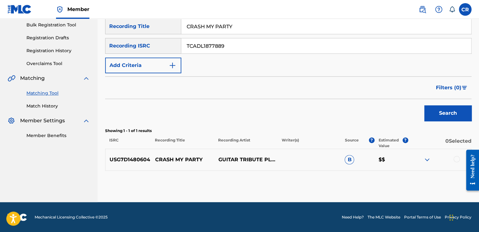
type input "TCADL1877889"
click at [262, 34] on div "SearchWithCriteria55d5c8e2-6693-463b-977e-f267fa27682b Recording Title CRASH MY…" at bounding box center [288, 46] width 366 height 55
click at [262, 31] on input "CRASH MY PARTY" at bounding box center [326, 26] width 290 height 15
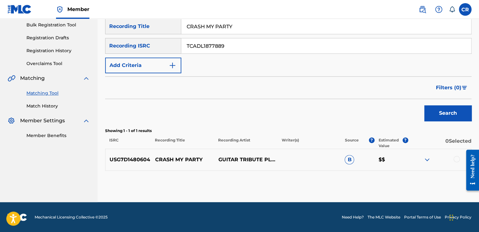
paste input "NO FEELINGS (FEAT. [PERSON_NAME] & MESH BANGA)"
type input "NO FEELINGS (FEAT. [PERSON_NAME] & MESH BANGA)"
click at [441, 109] on button "Search" at bounding box center [447, 113] width 47 height 16
